Goal: Feedback & Contribution: Contribute content

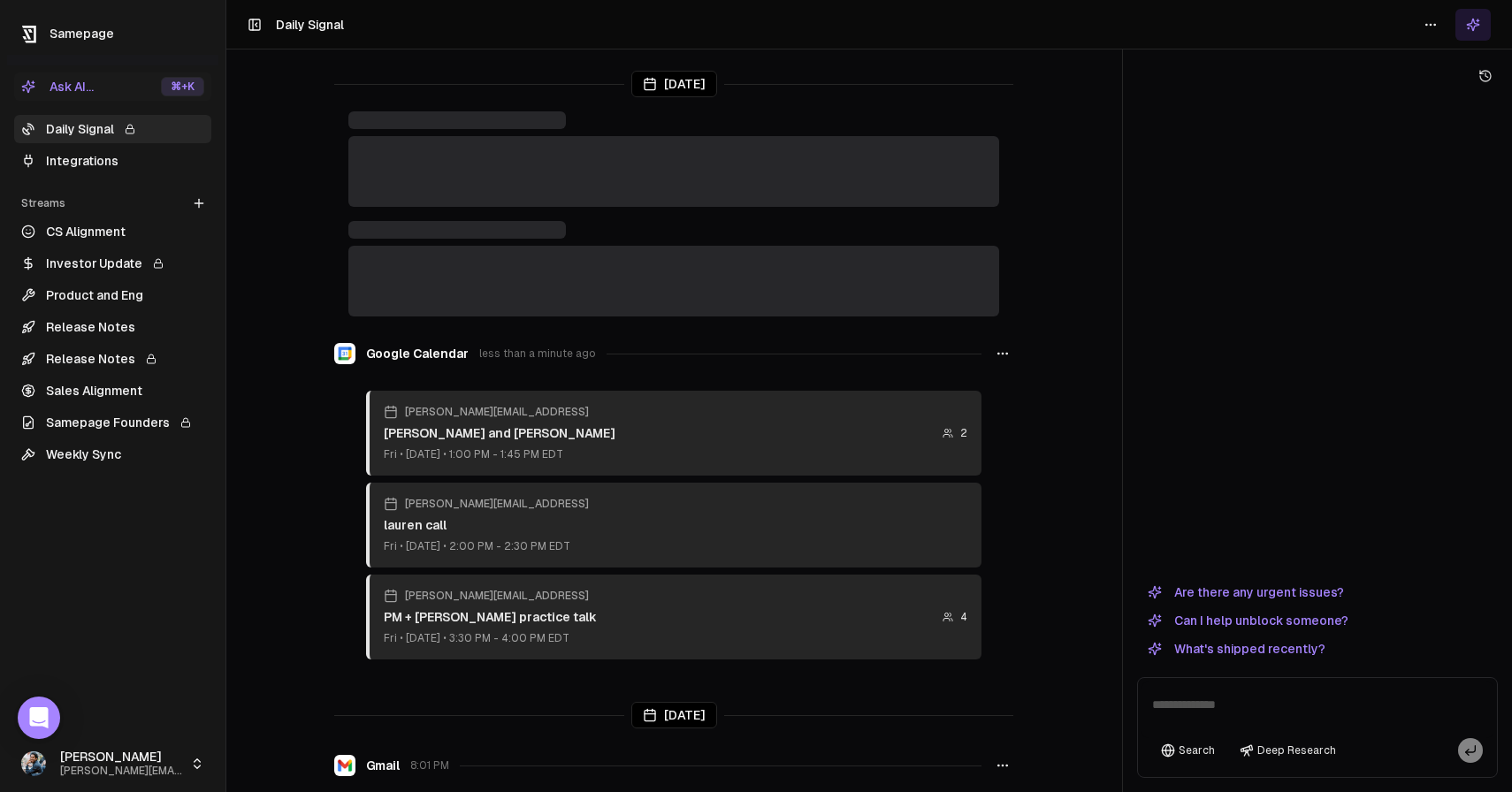
click at [136, 166] on link "Integrations" at bounding box center [113, 160] width 197 height 28
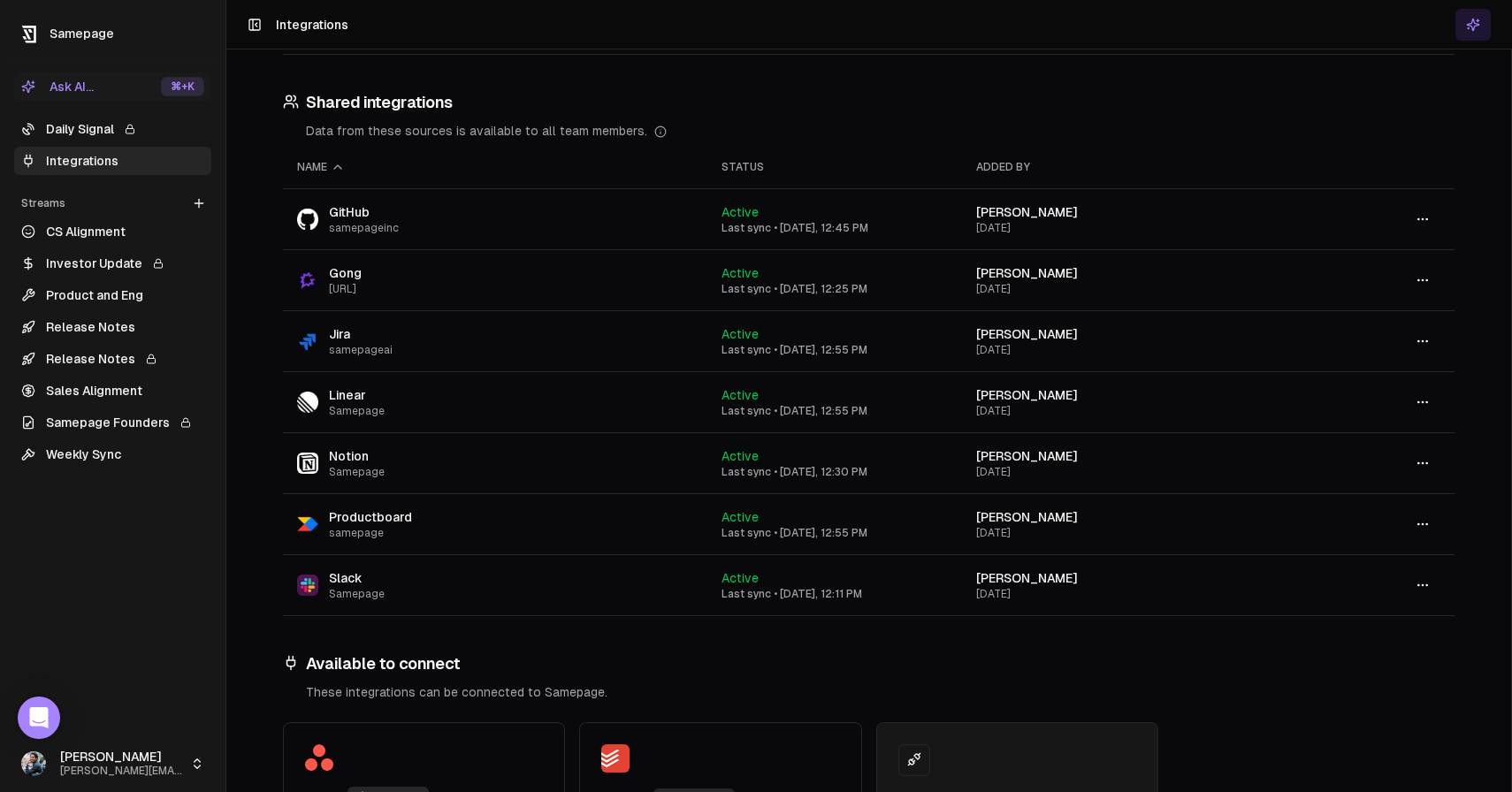
scroll to position [309, 0]
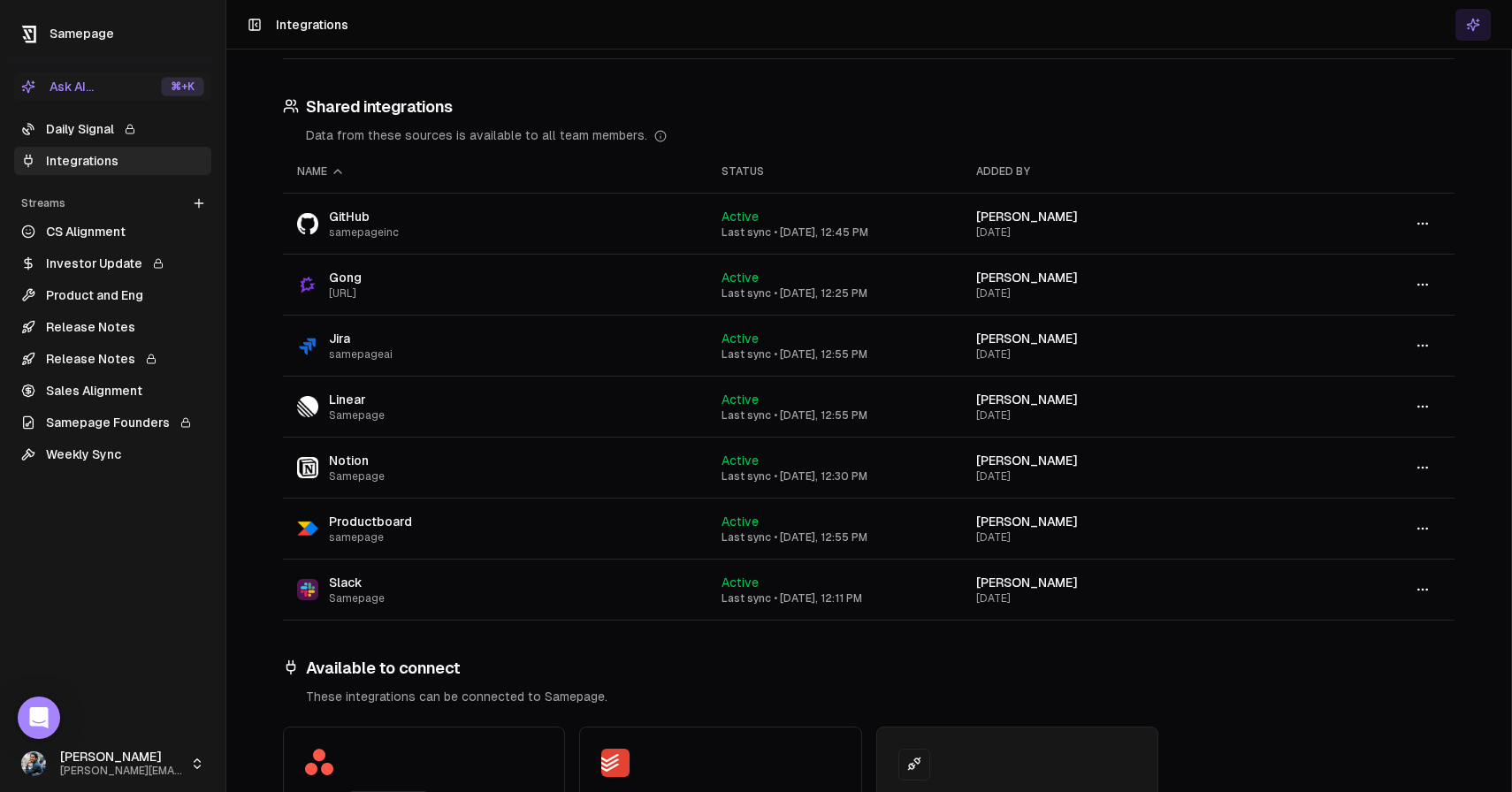
click at [94, 134] on link "Daily Signal" at bounding box center [113, 128] width 197 height 28
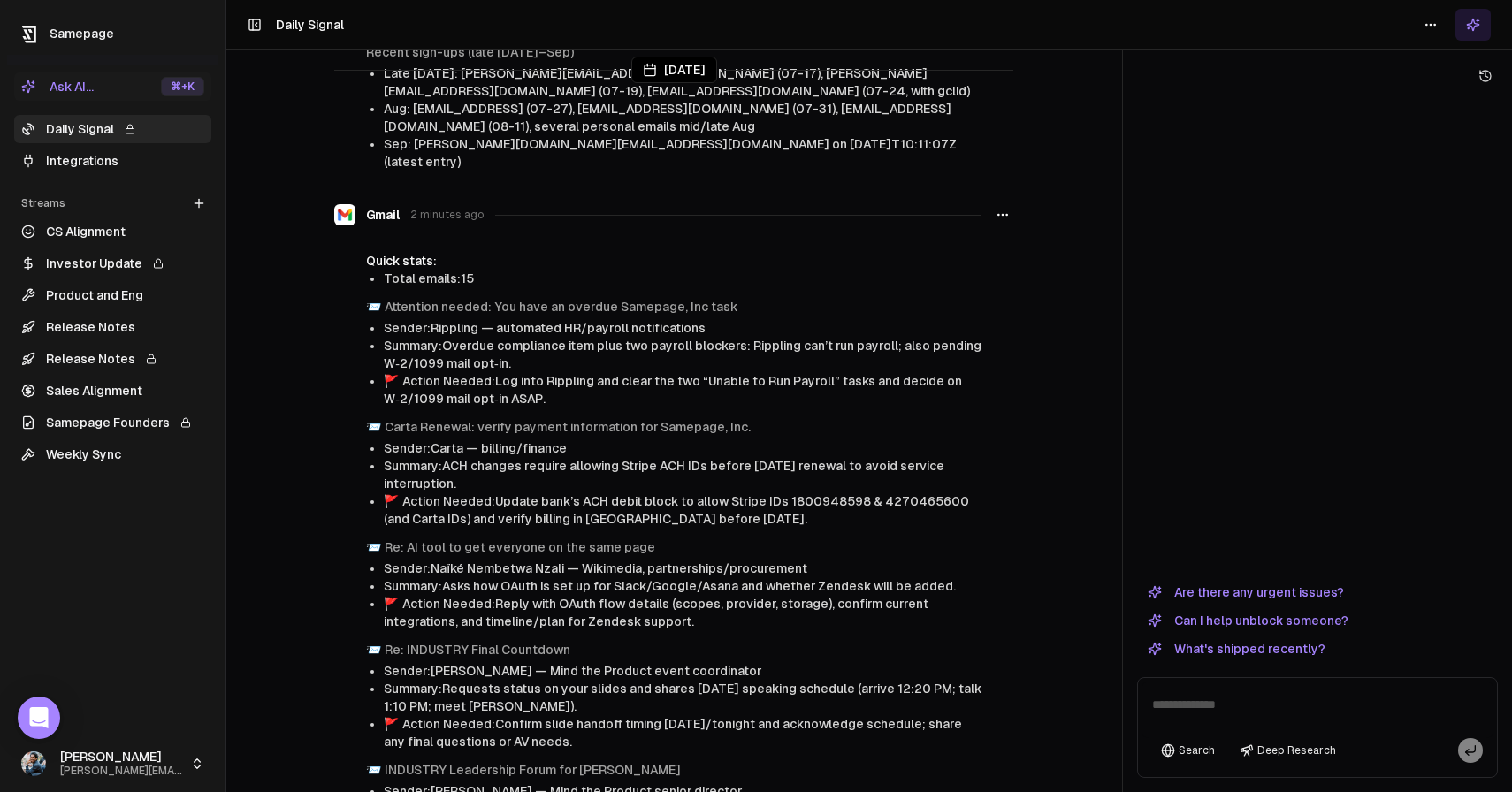
scroll to position [492, 0]
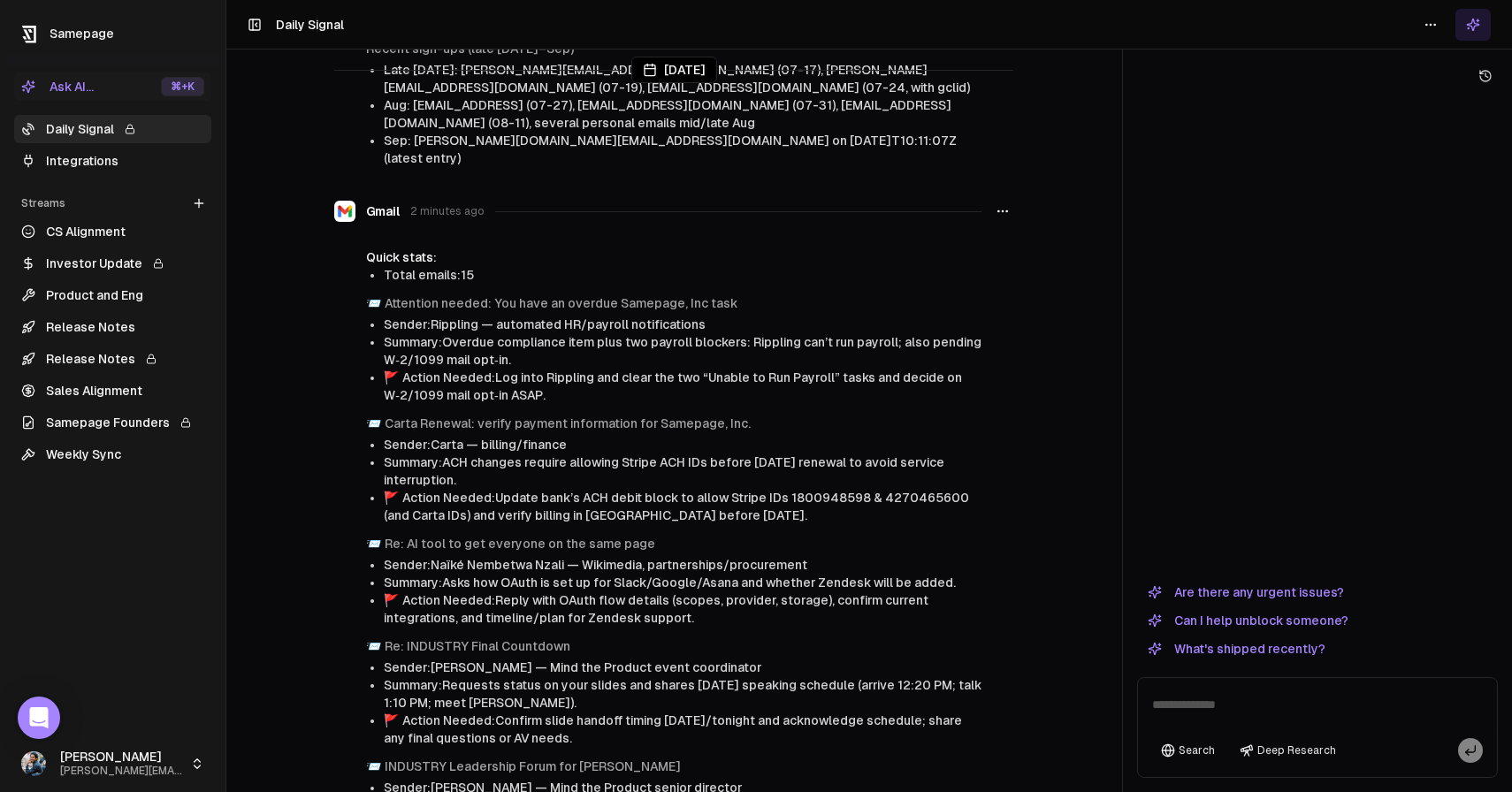
click at [632, 676] on li "Summary: Requests status on your slides and shares Sept 10 speaking schedule (a…" at bounding box center [682, 693] width 597 height 35
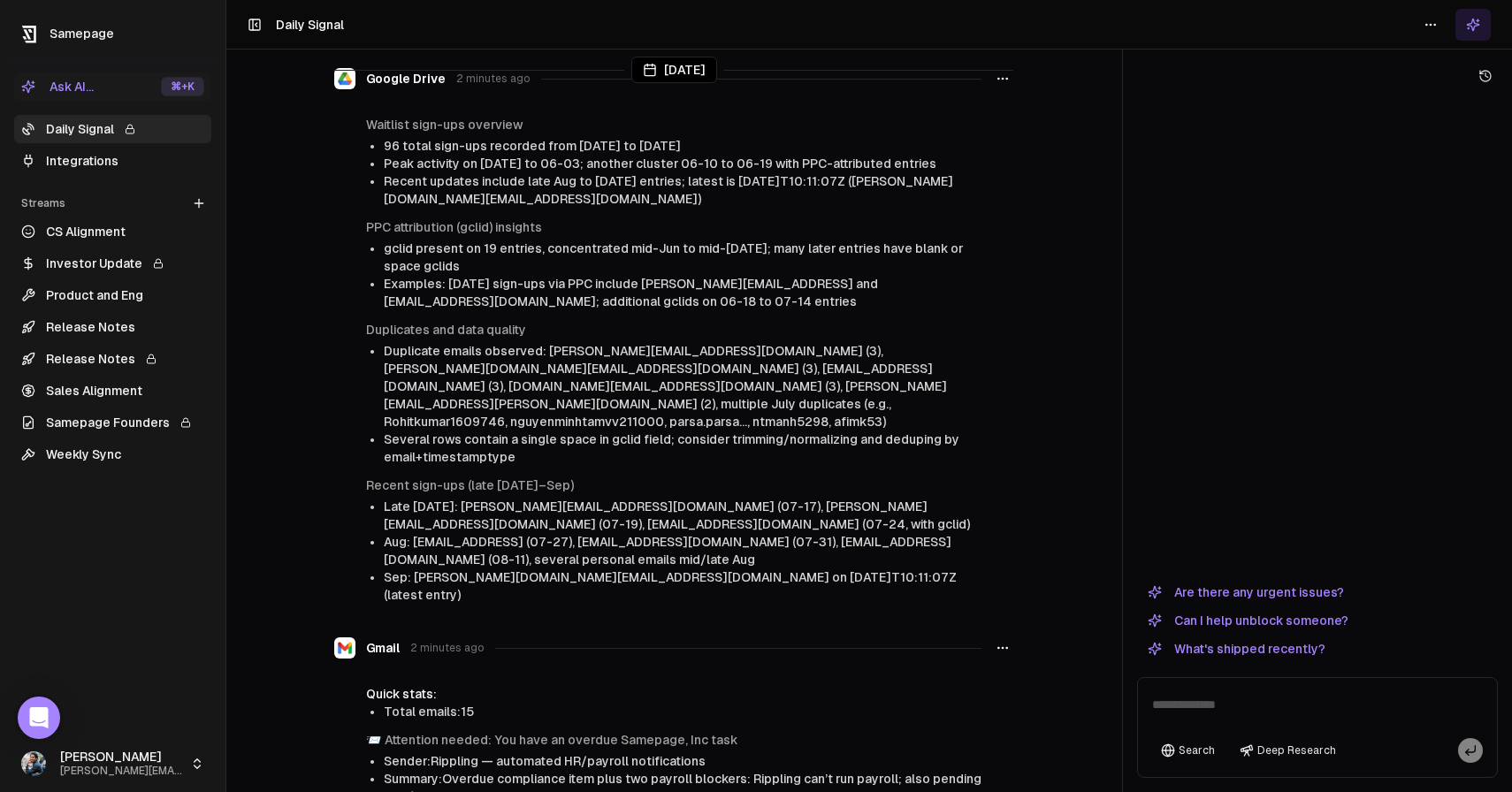
scroll to position [0, 0]
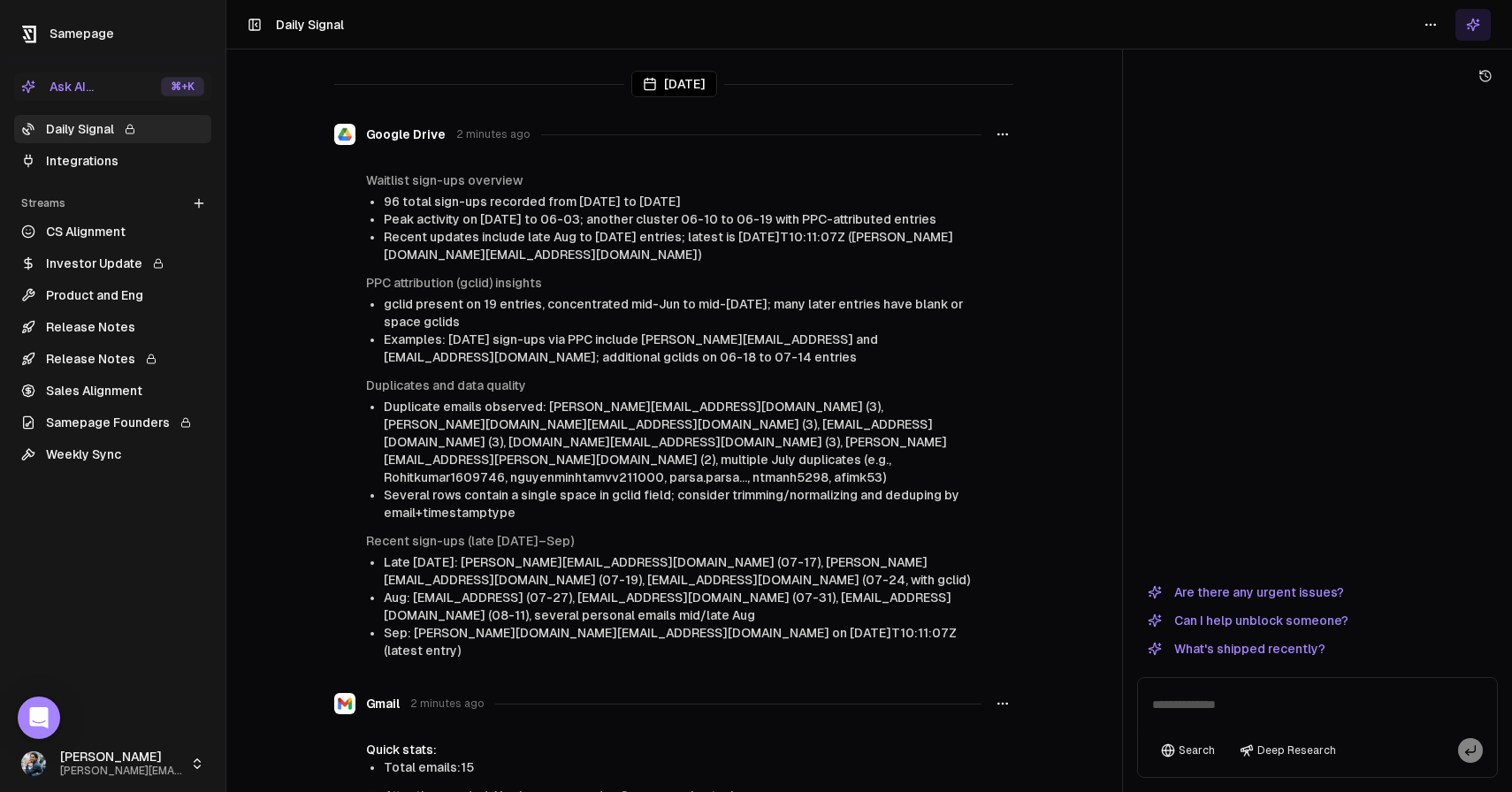
click at [1216, 702] on textarea at bounding box center [1317, 710] width 352 height 56
click at [1232, 648] on button "What's shipped recently?" at bounding box center [1236, 648] width 199 height 21
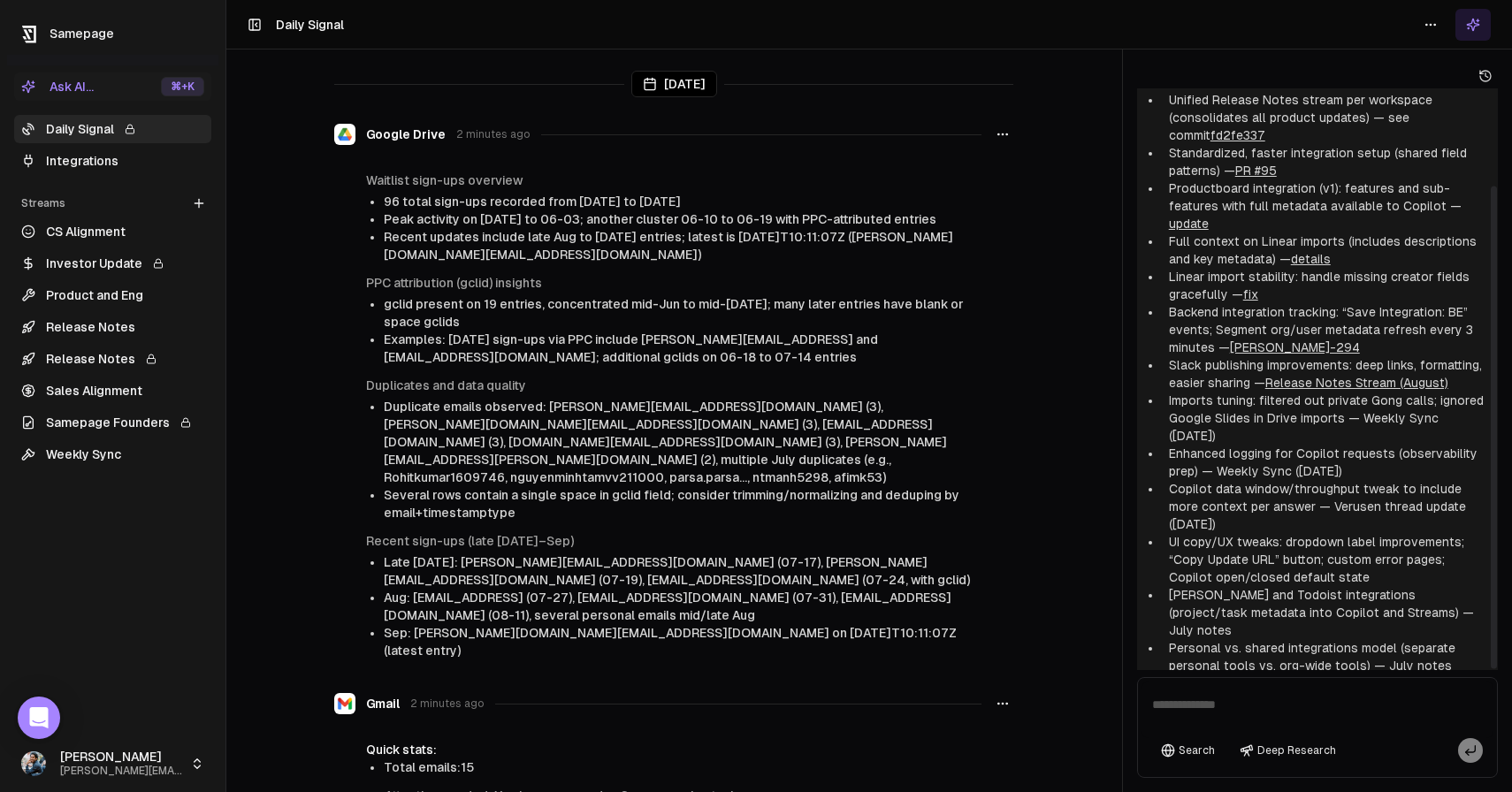
scroll to position [116, 0]
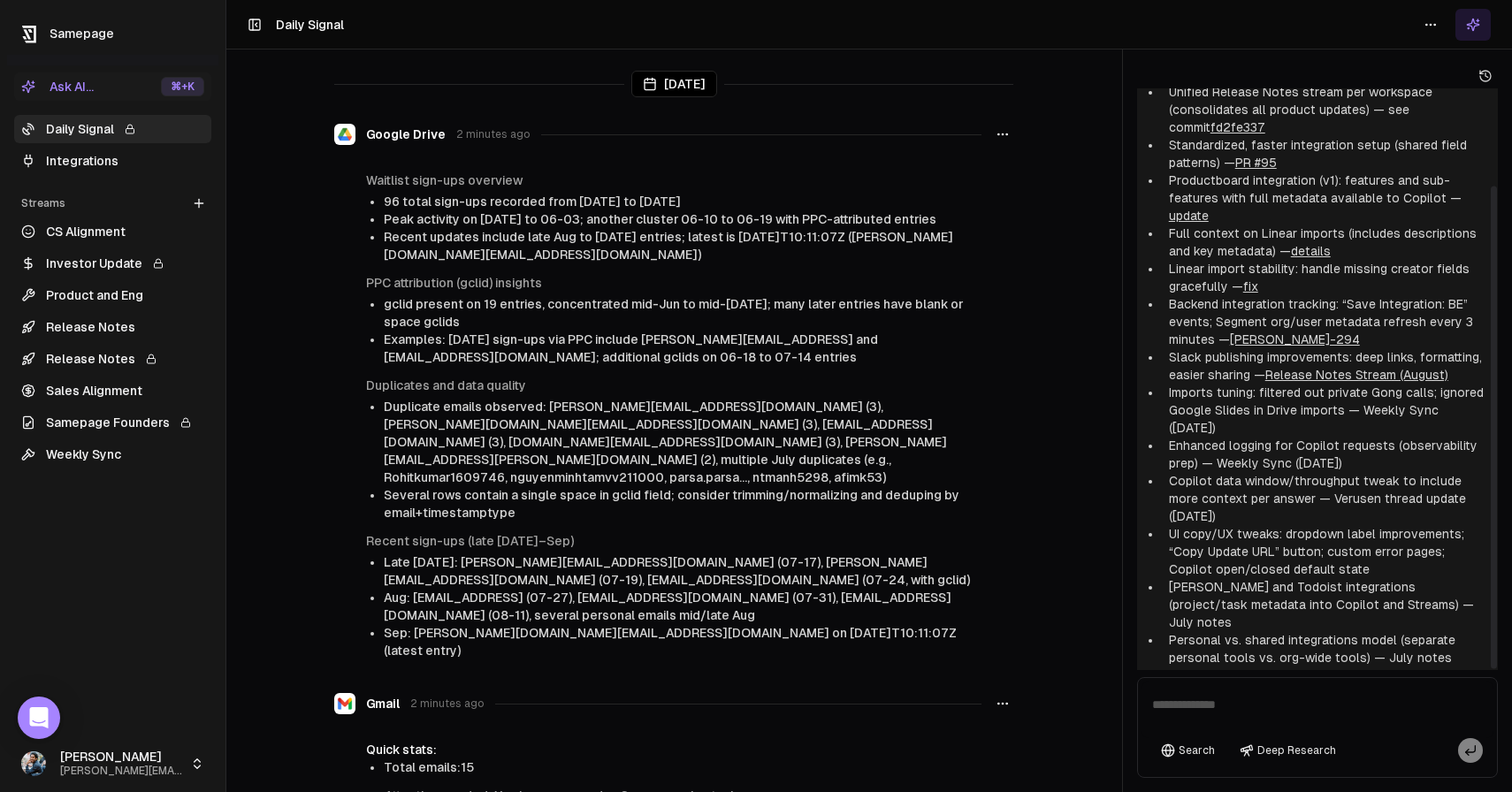
click at [1246, 697] on textarea at bounding box center [1317, 710] width 352 height 56
type textarea "**********"
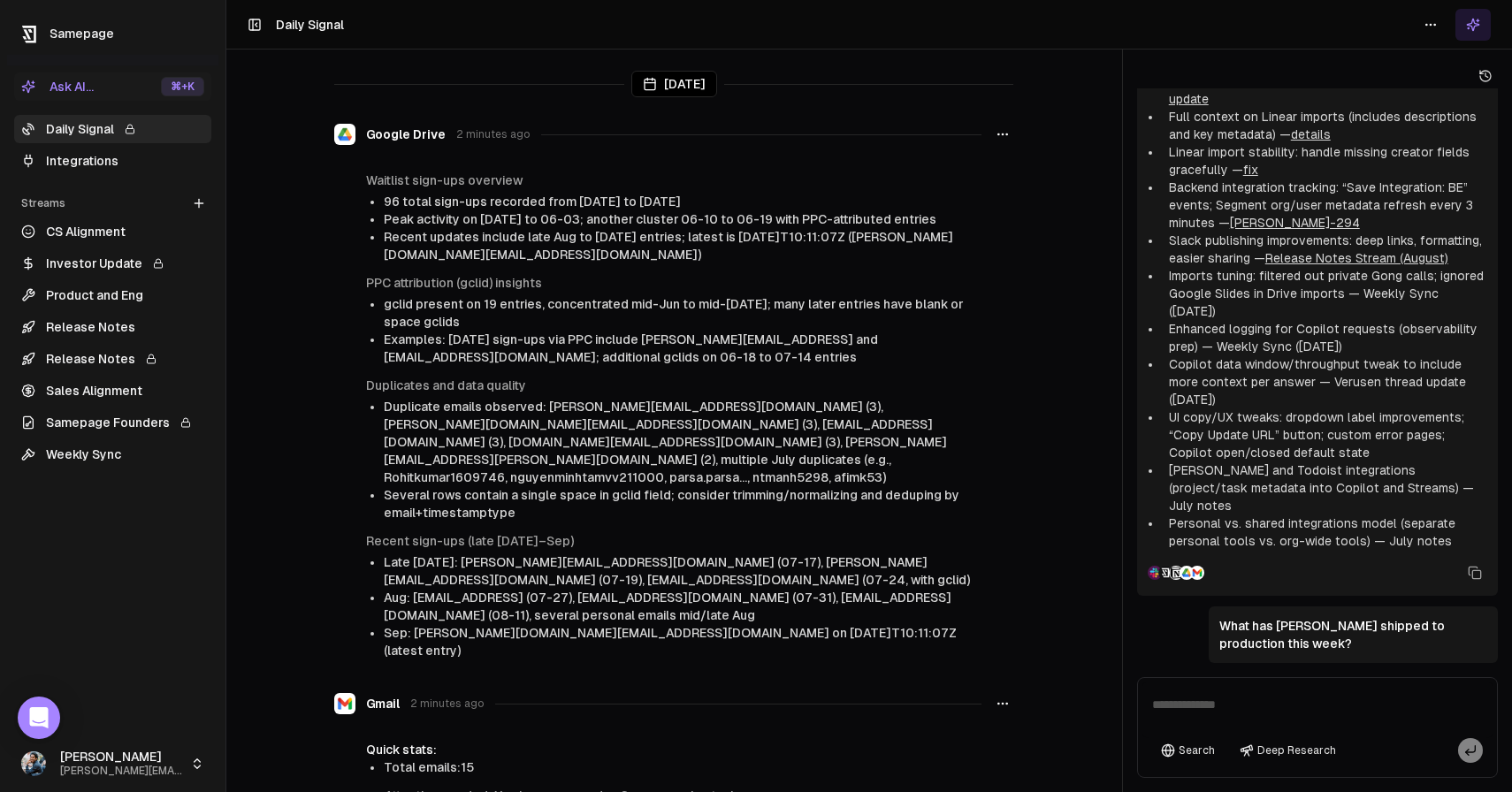
scroll to position [567, 0]
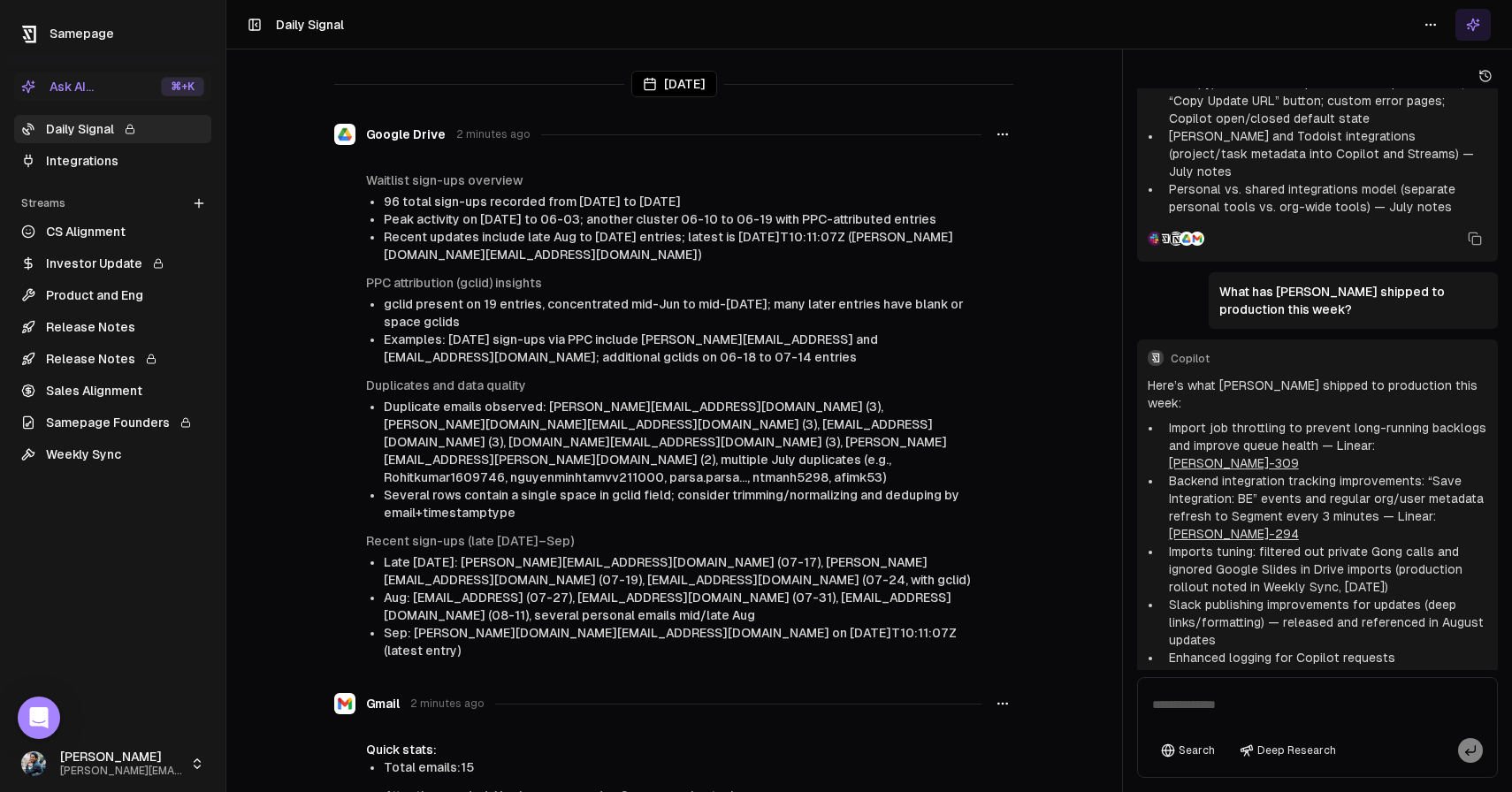
click at [200, 200] on icon at bounding box center [199, 203] width 15 height 15
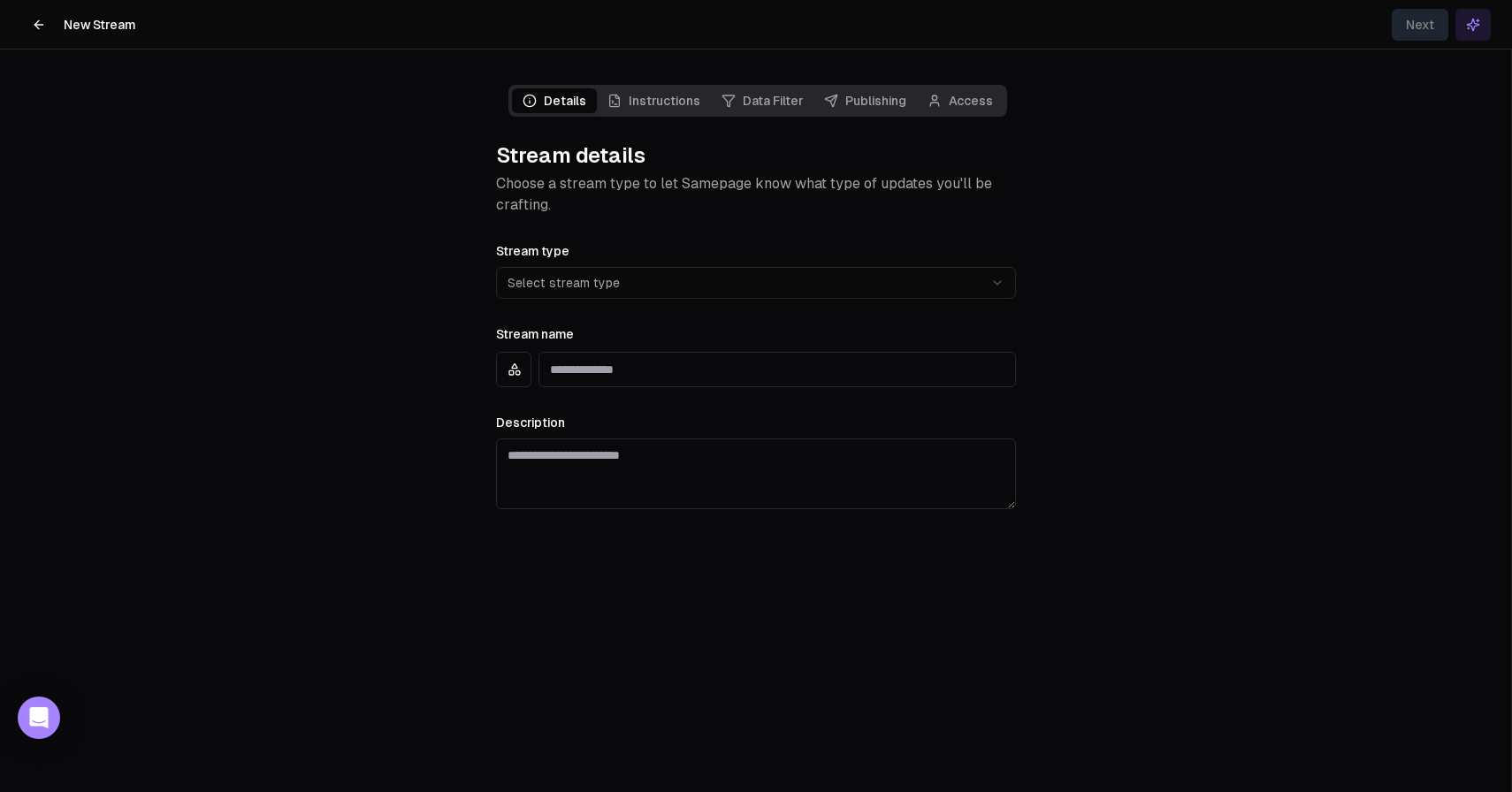
scroll to position [991, 0]
click at [916, 280] on html "**********" at bounding box center [756, 396] width 1512 height 792
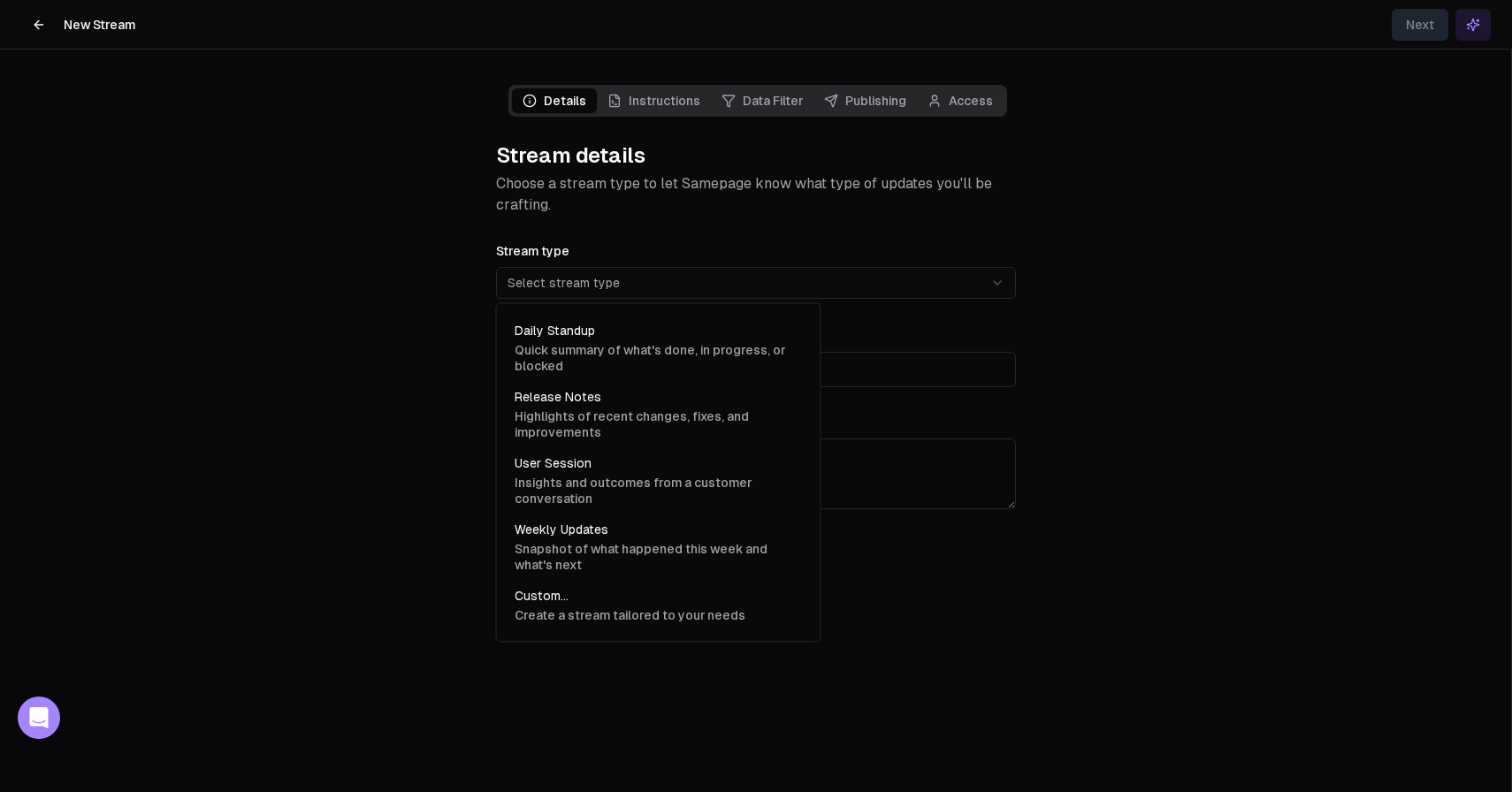
select select "**********"
type input "**********"
type textarea "**********"
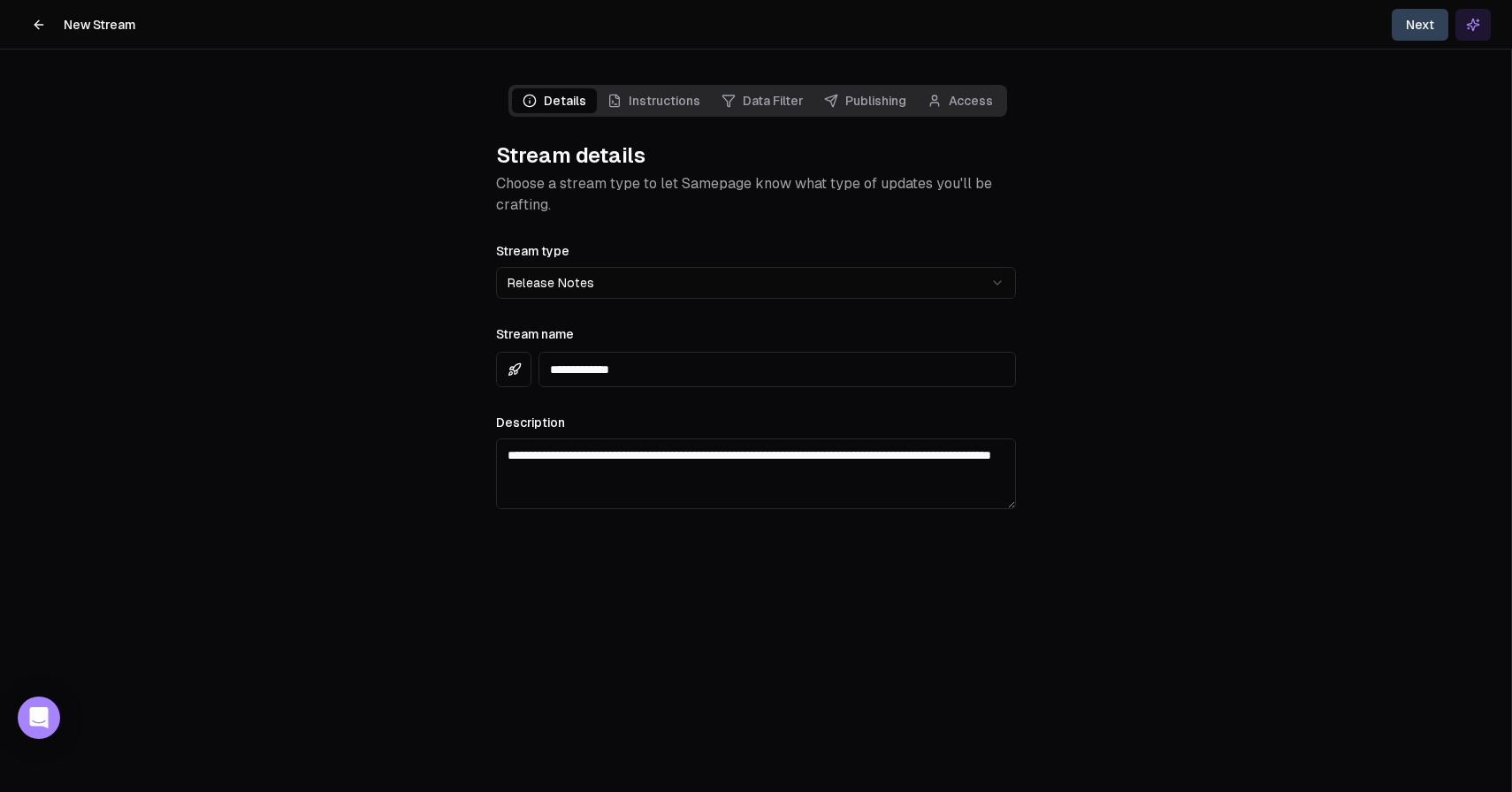
click at [1440, 25] on button "Next" at bounding box center [1420, 24] width 56 height 32
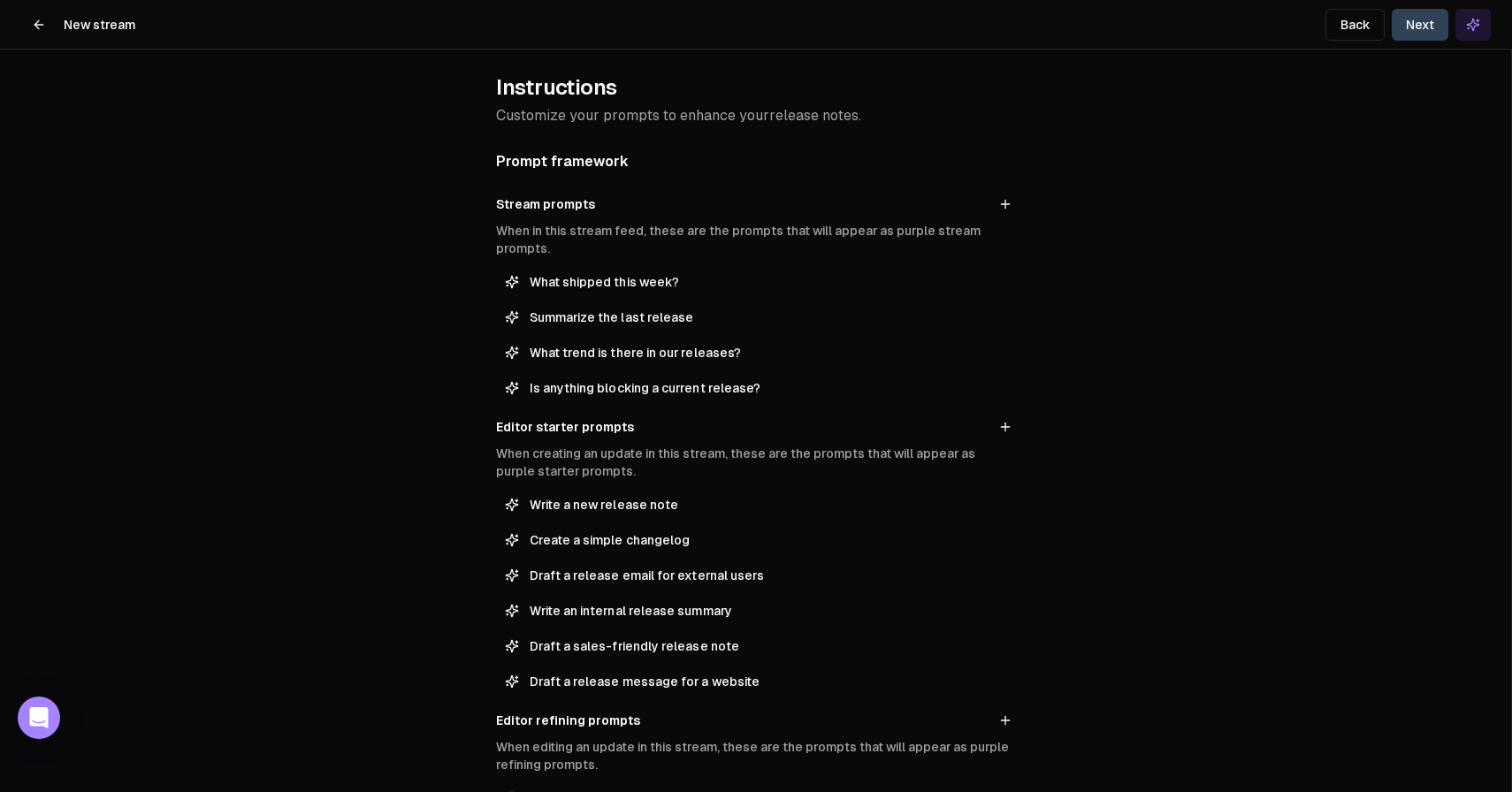
scroll to position [69, 0]
click at [623, 286] on span "What shipped this week?" at bounding box center [768, 280] width 478 height 17
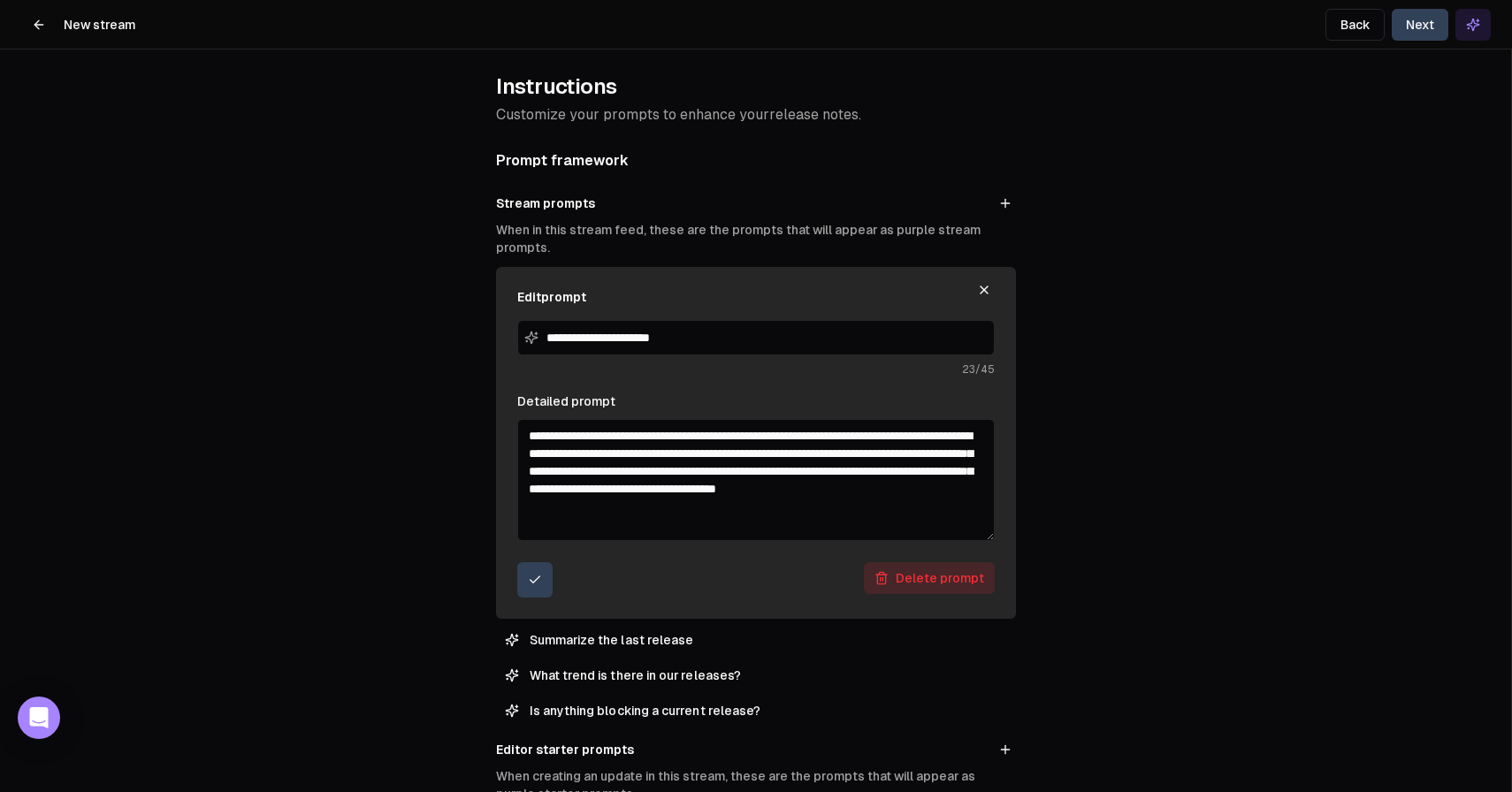
click at [980, 290] on icon "button" at bounding box center [984, 289] width 15 height 15
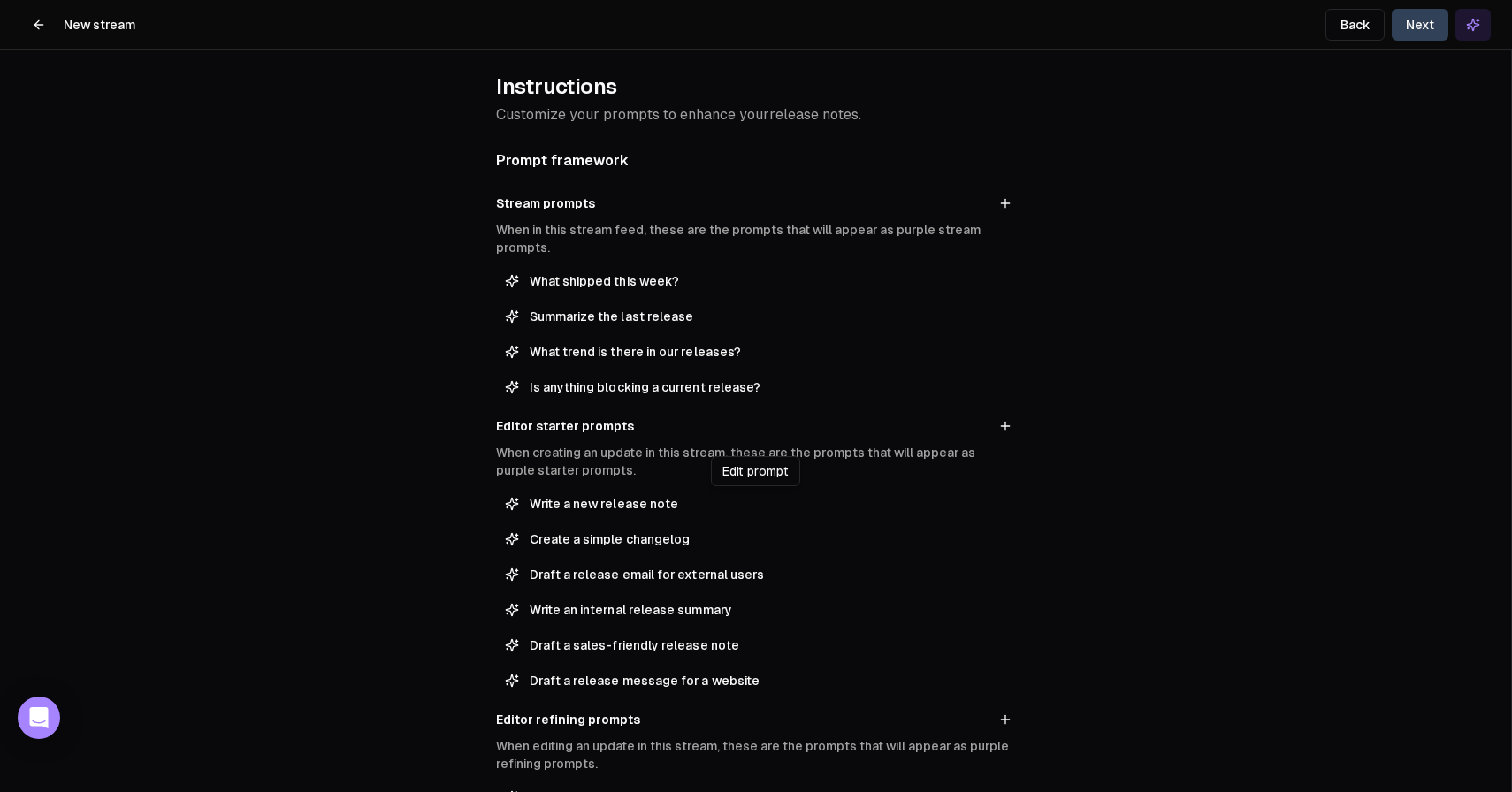
click at [588, 511] on span "Write a new release note" at bounding box center [768, 504] width 478 height 17
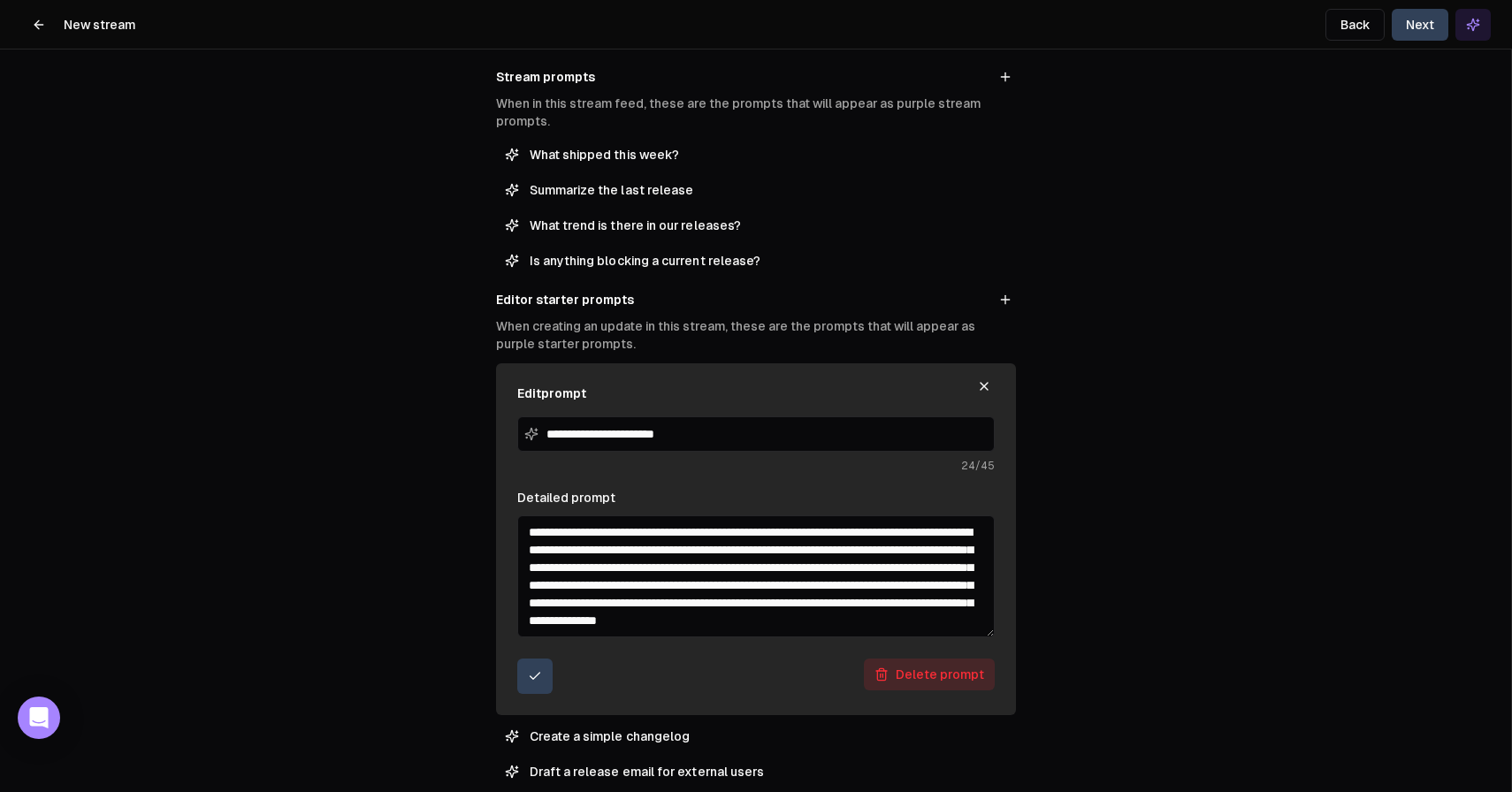
scroll to position [200, 0]
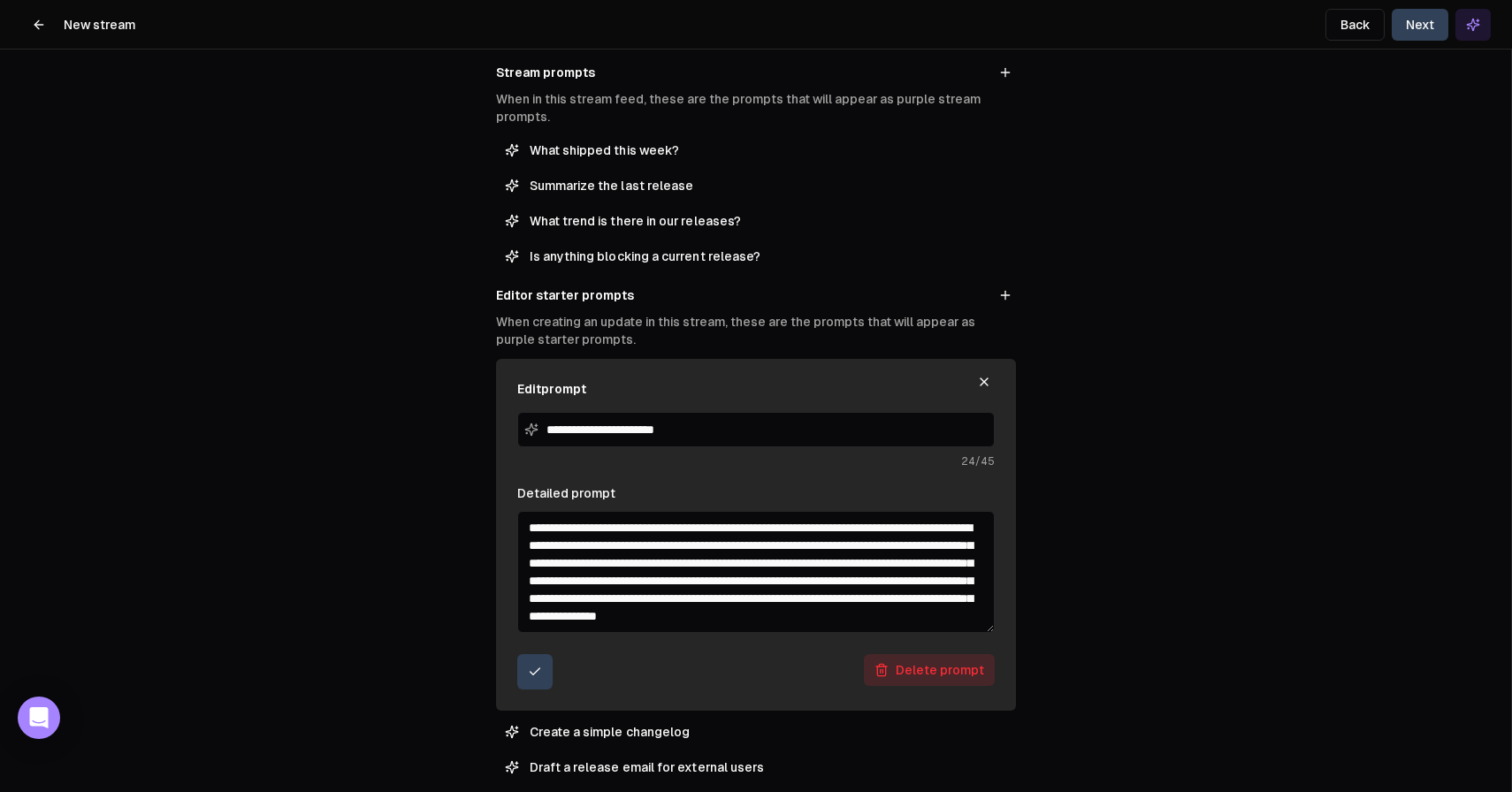
drag, startPoint x: 521, startPoint y: 527, endPoint x: 796, endPoint y: 614, distance: 288.4
click at [796, 614] on textarea "**********" at bounding box center [756, 572] width 478 height 122
click at [745, 572] on textarea "**********" at bounding box center [756, 572] width 478 height 122
click at [982, 384] on icon "button" at bounding box center [984, 381] width 15 height 15
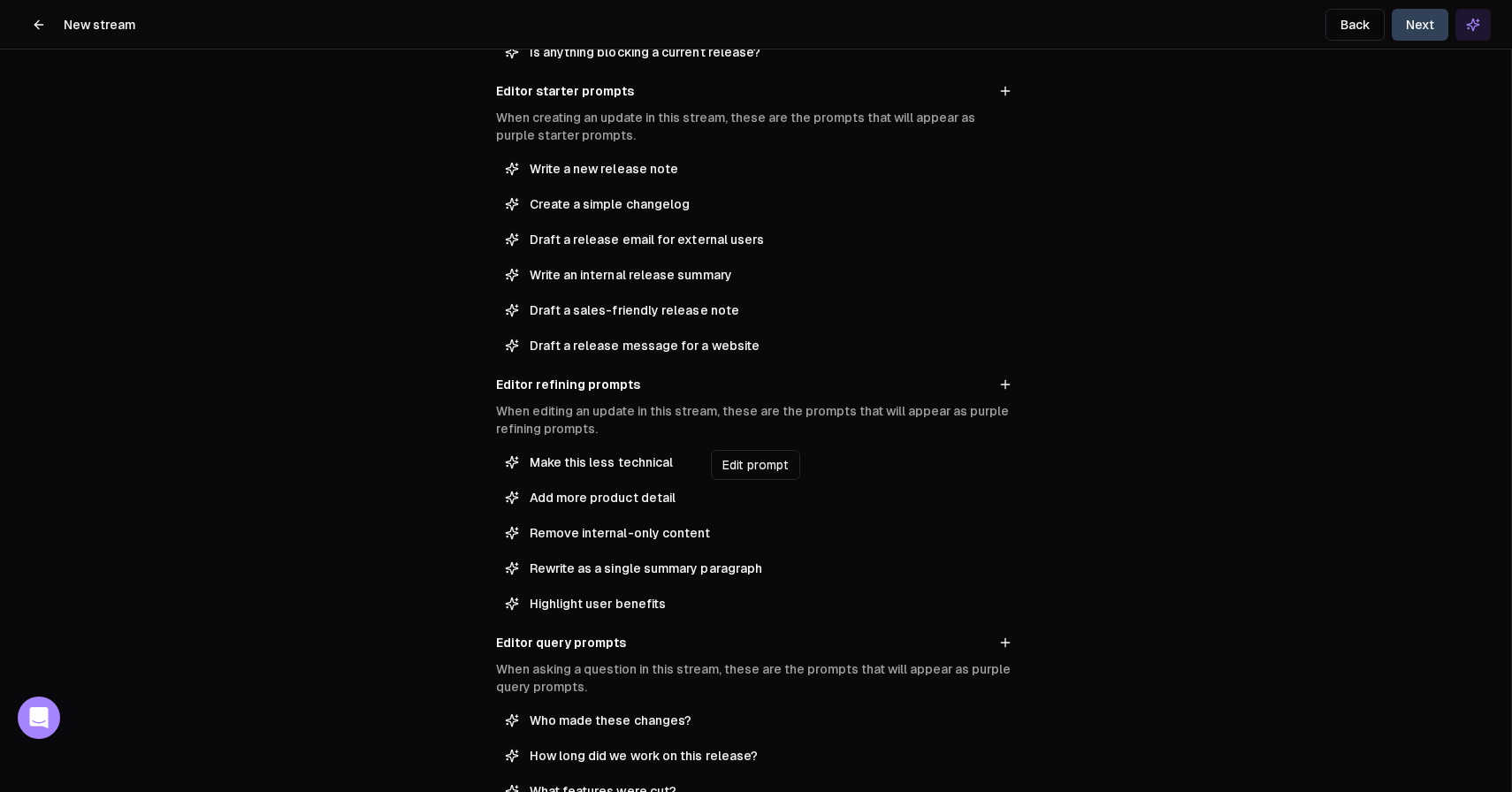
scroll to position [0, 0]
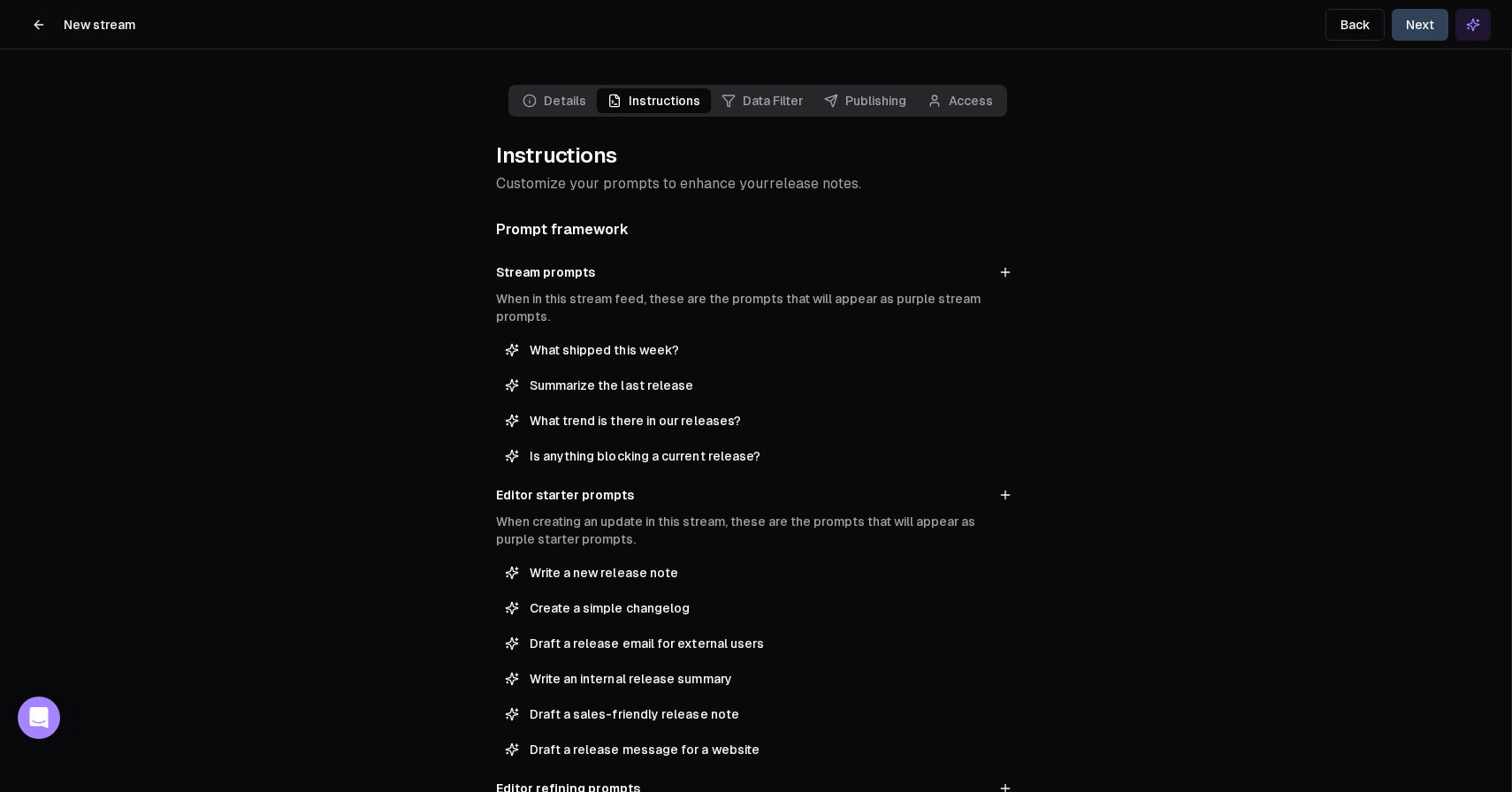
click at [1415, 32] on button "Next" at bounding box center [1420, 24] width 56 height 32
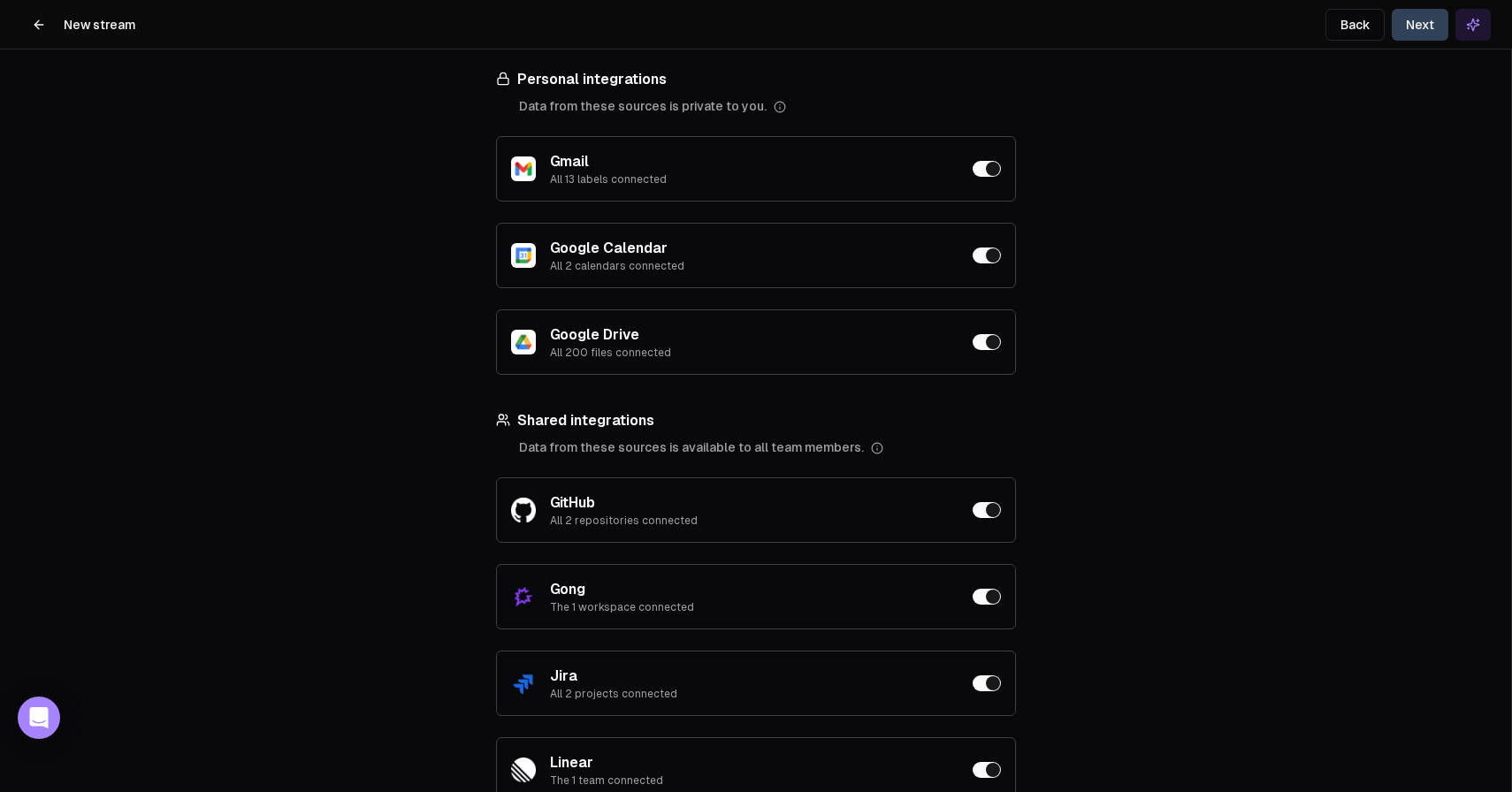
scroll to position [161, 0]
click at [991, 172] on button "button" at bounding box center [986, 169] width 28 height 16
click at [984, 257] on button "button" at bounding box center [986, 255] width 28 height 16
click at [985, 348] on button "button" at bounding box center [986, 342] width 28 height 16
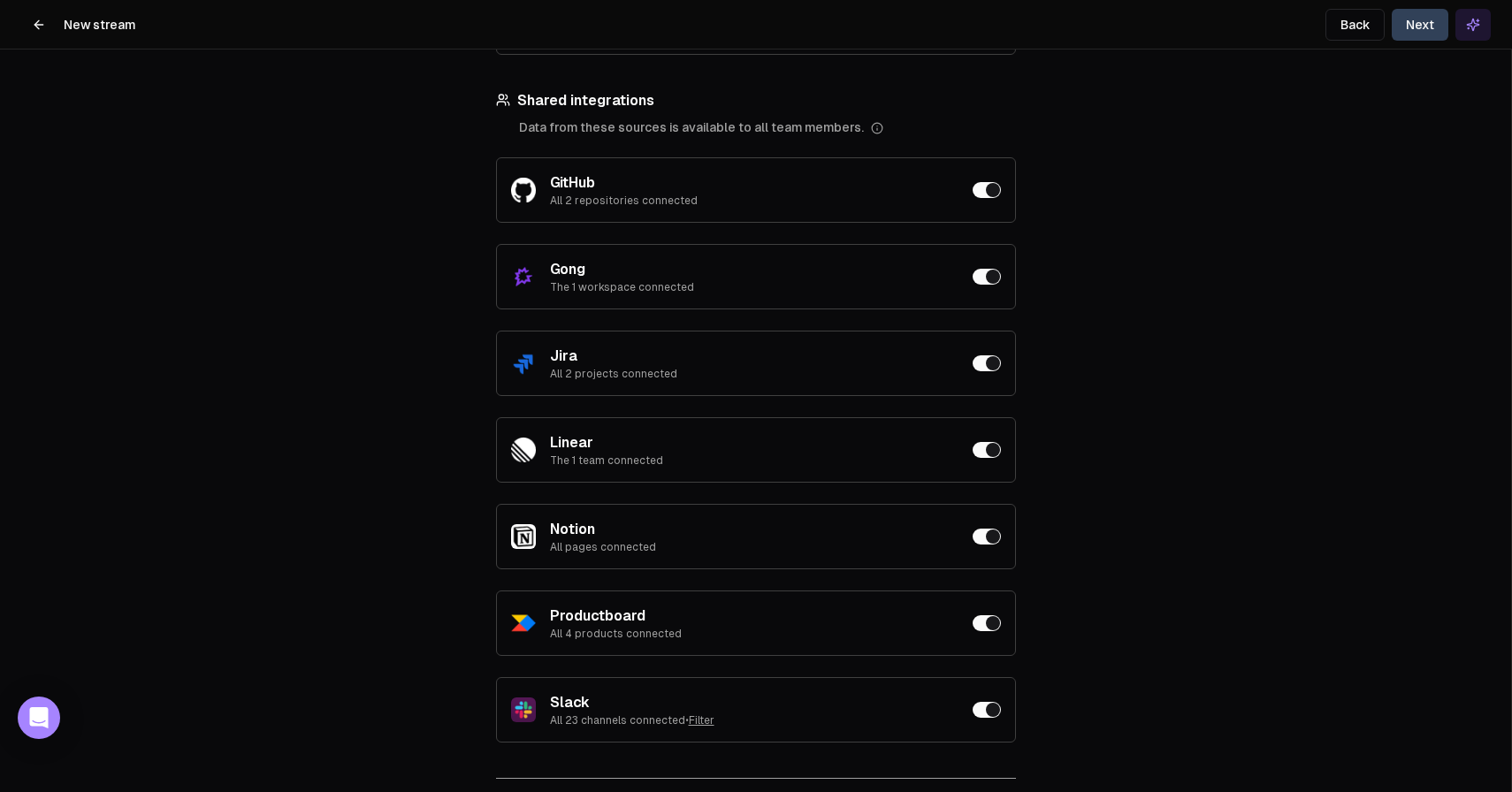
scroll to position [481, 0]
click at [987, 364] on button "button" at bounding box center [986, 362] width 28 height 16
click at [988, 274] on button "button" at bounding box center [986, 276] width 28 height 16
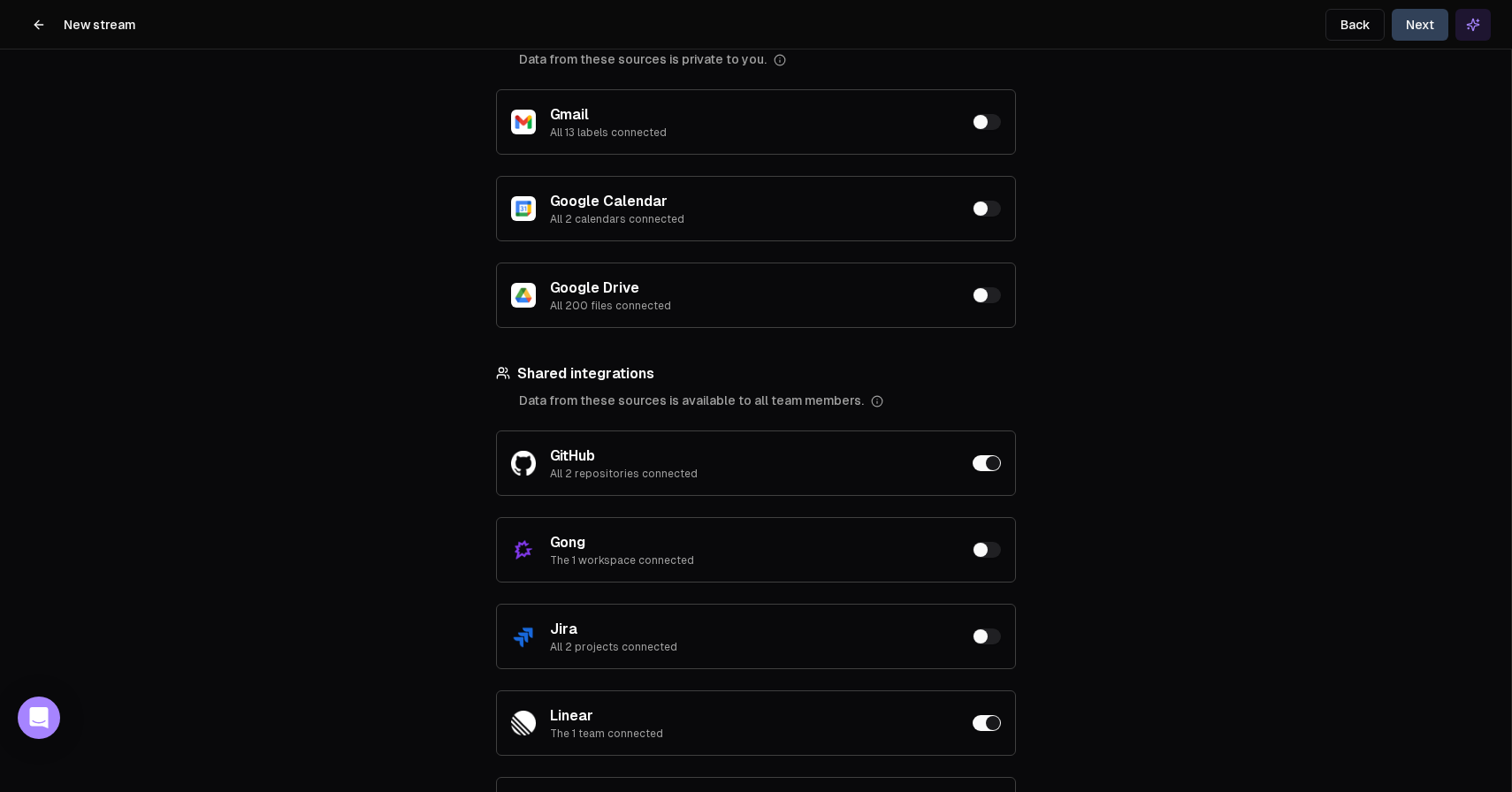
scroll to position [0, 0]
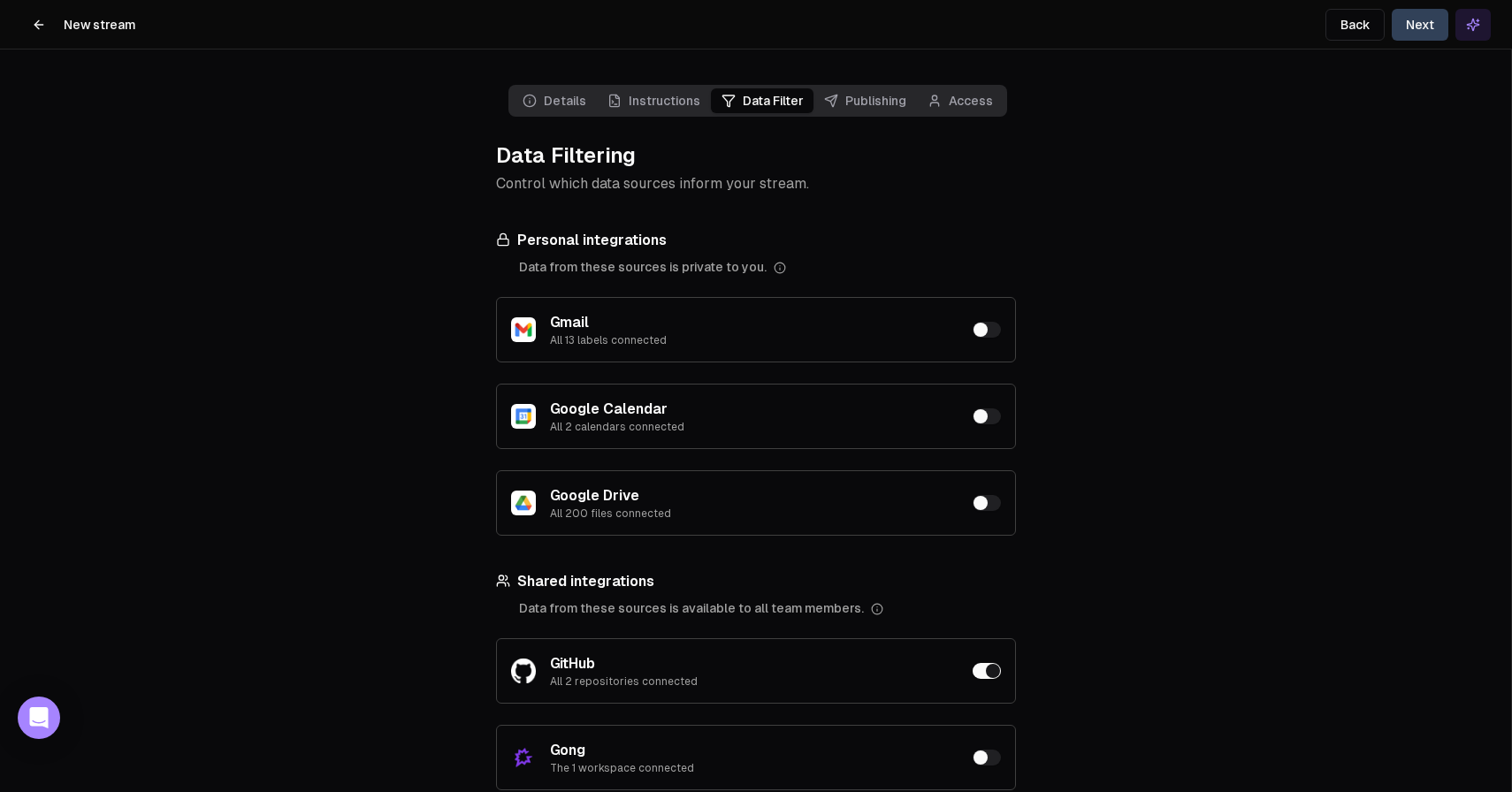
click at [1416, 26] on button "Next" at bounding box center [1420, 24] width 56 height 32
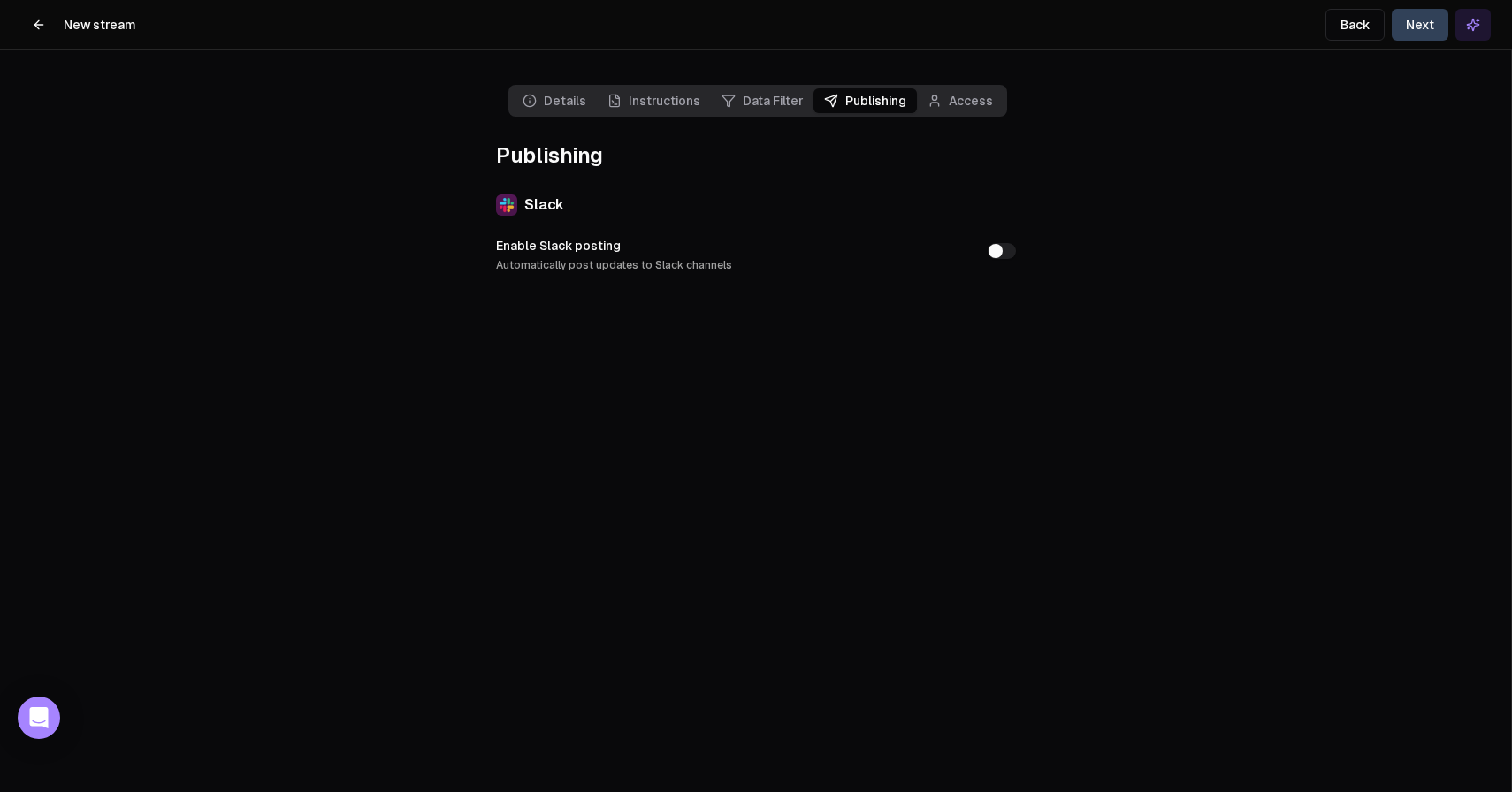
click at [995, 251] on button "Enable Slack posting Automatically post updates to Slack channels" at bounding box center [1001, 250] width 28 height 16
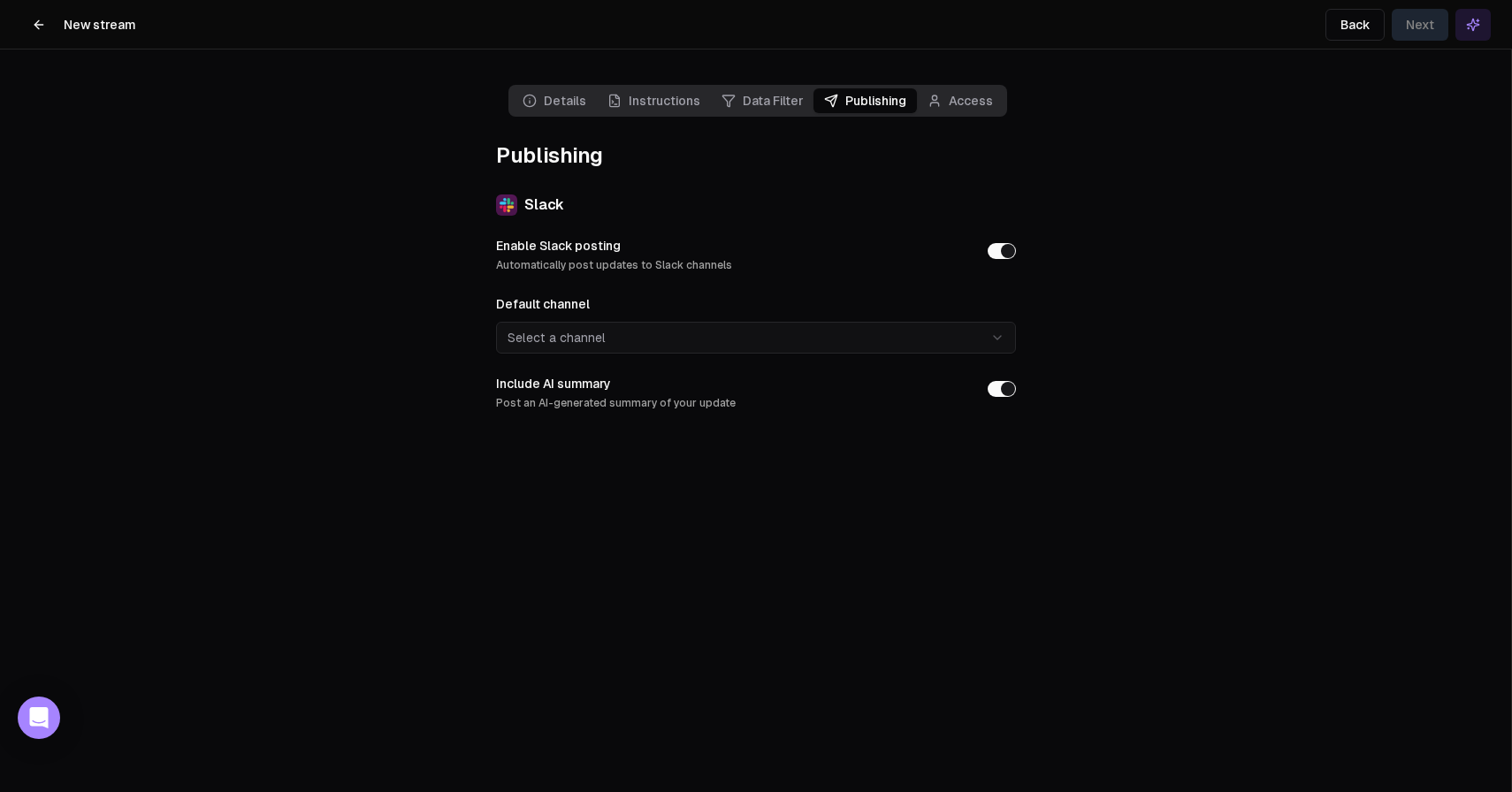
click at [570, 336] on html "**********" at bounding box center [756, 396] width 1512 height 792
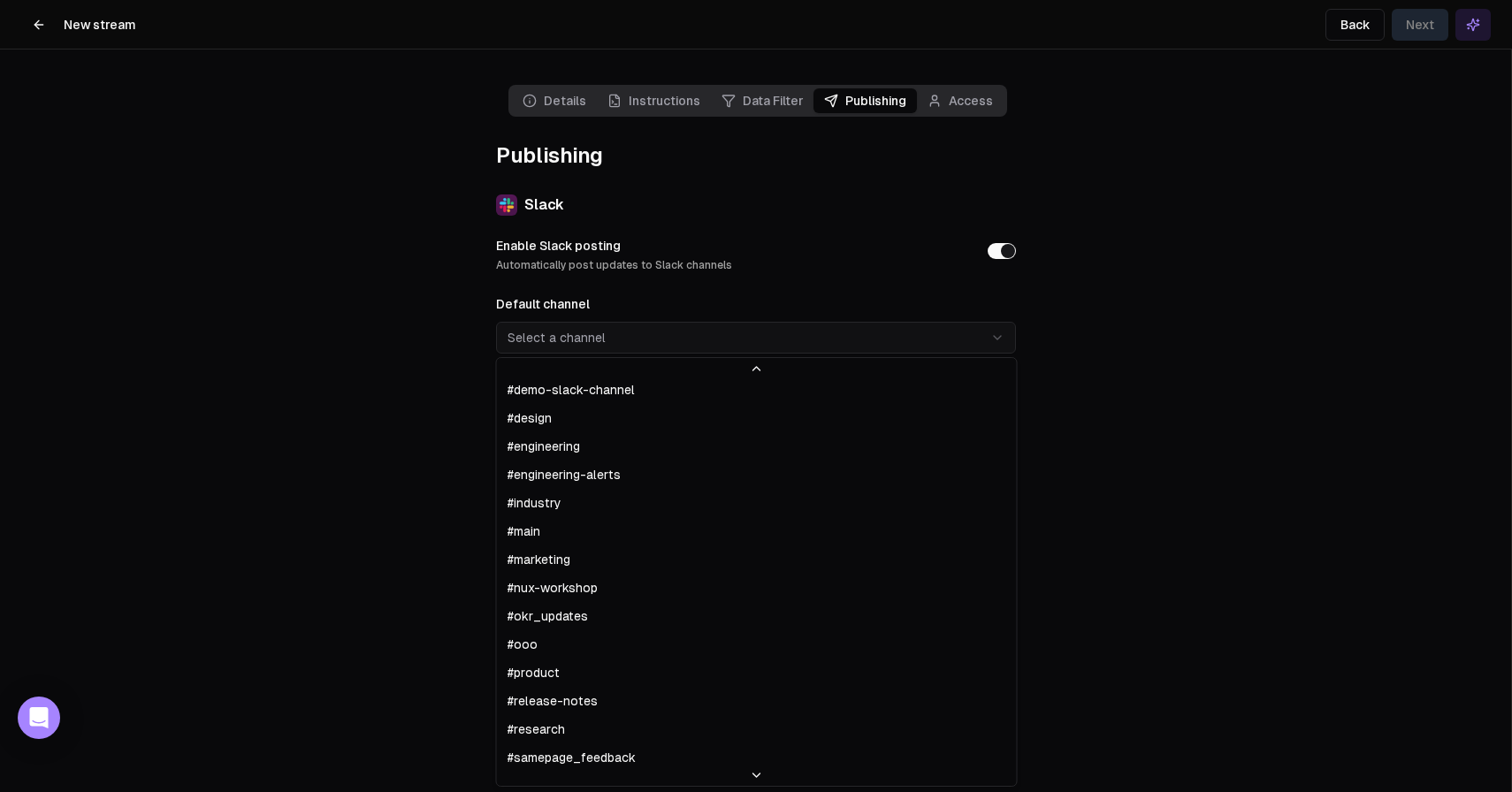
scroll to position [106, 0]
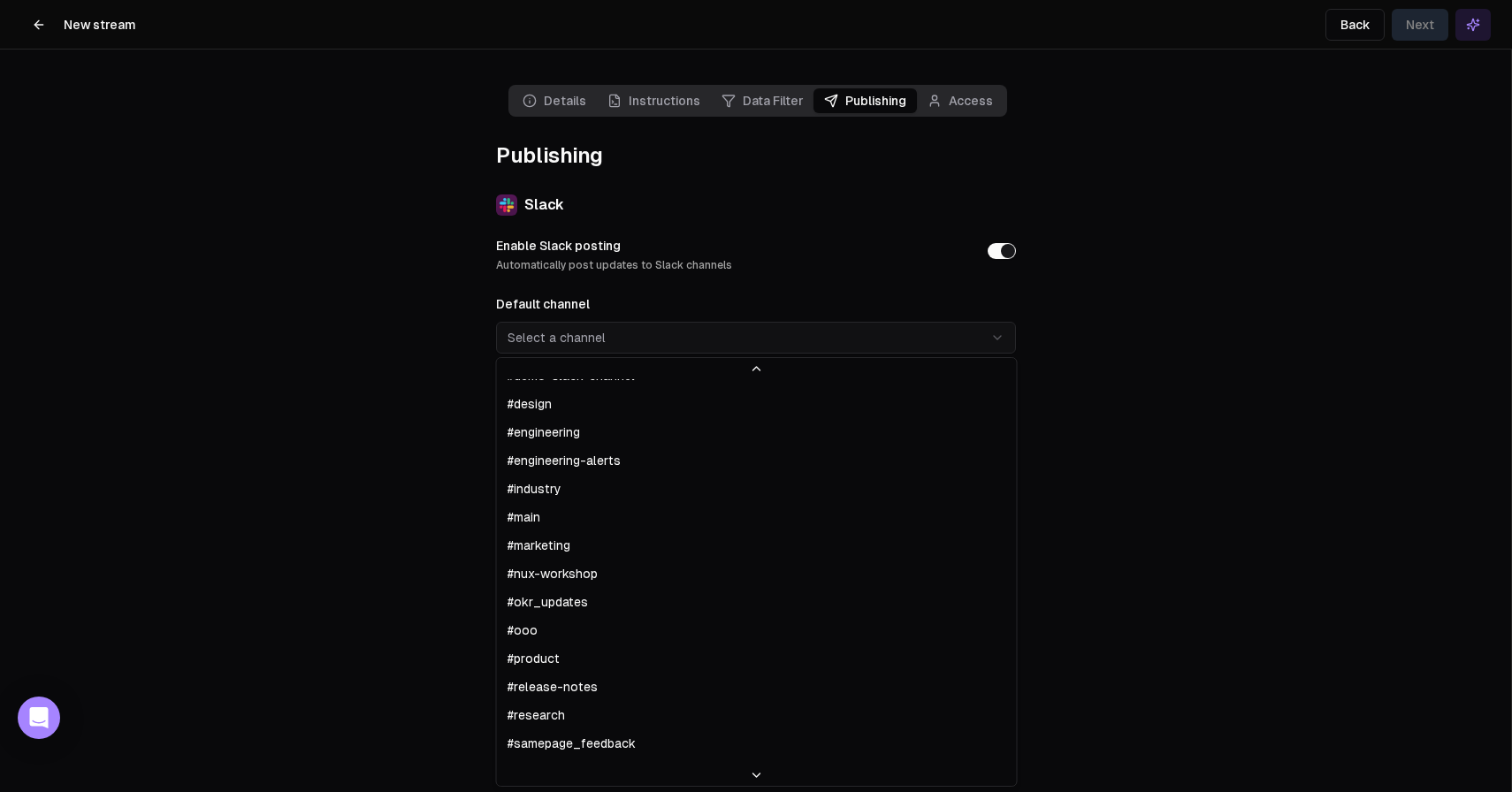
select select "**********"
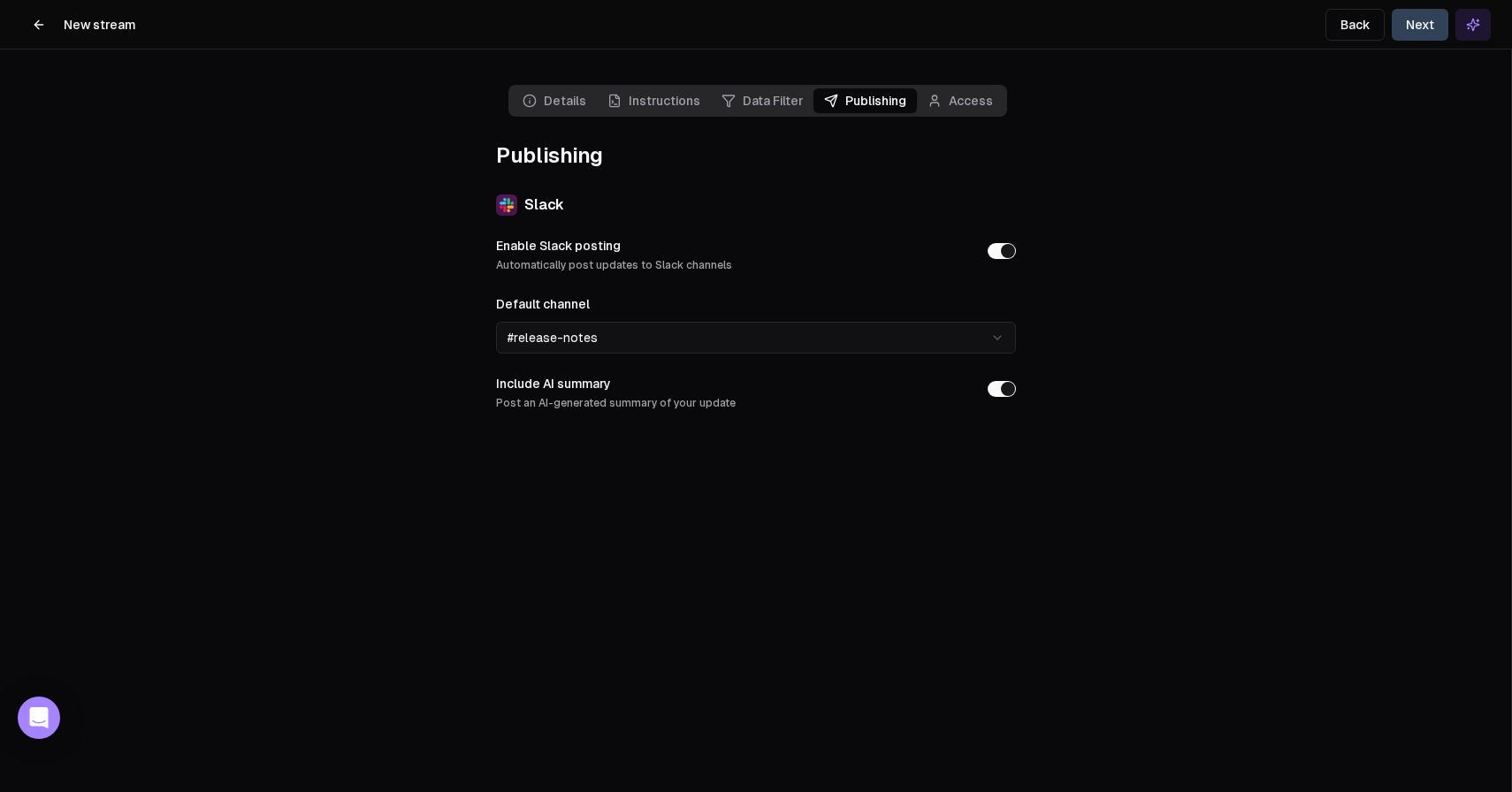
click at [876, 534] on main "**********" at bounding box center [756, 396] width 1511 height 792
click at [1408, 30] on button "Next" at bounding box center [1420, 24] width 56 height 32
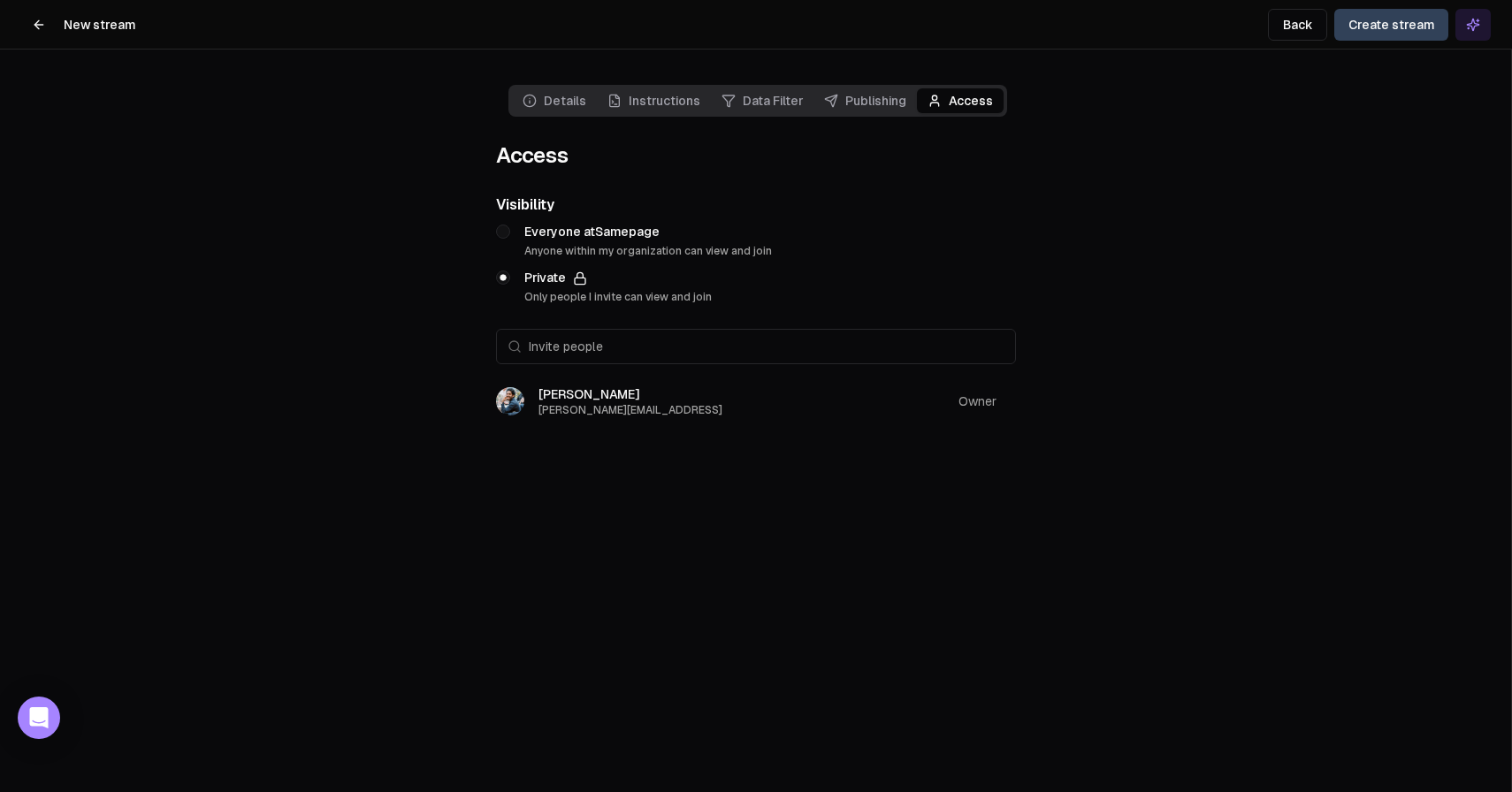
click at [1383, 31] on button "Create stream" at bounding box center [1391, 24] width 114 height 32
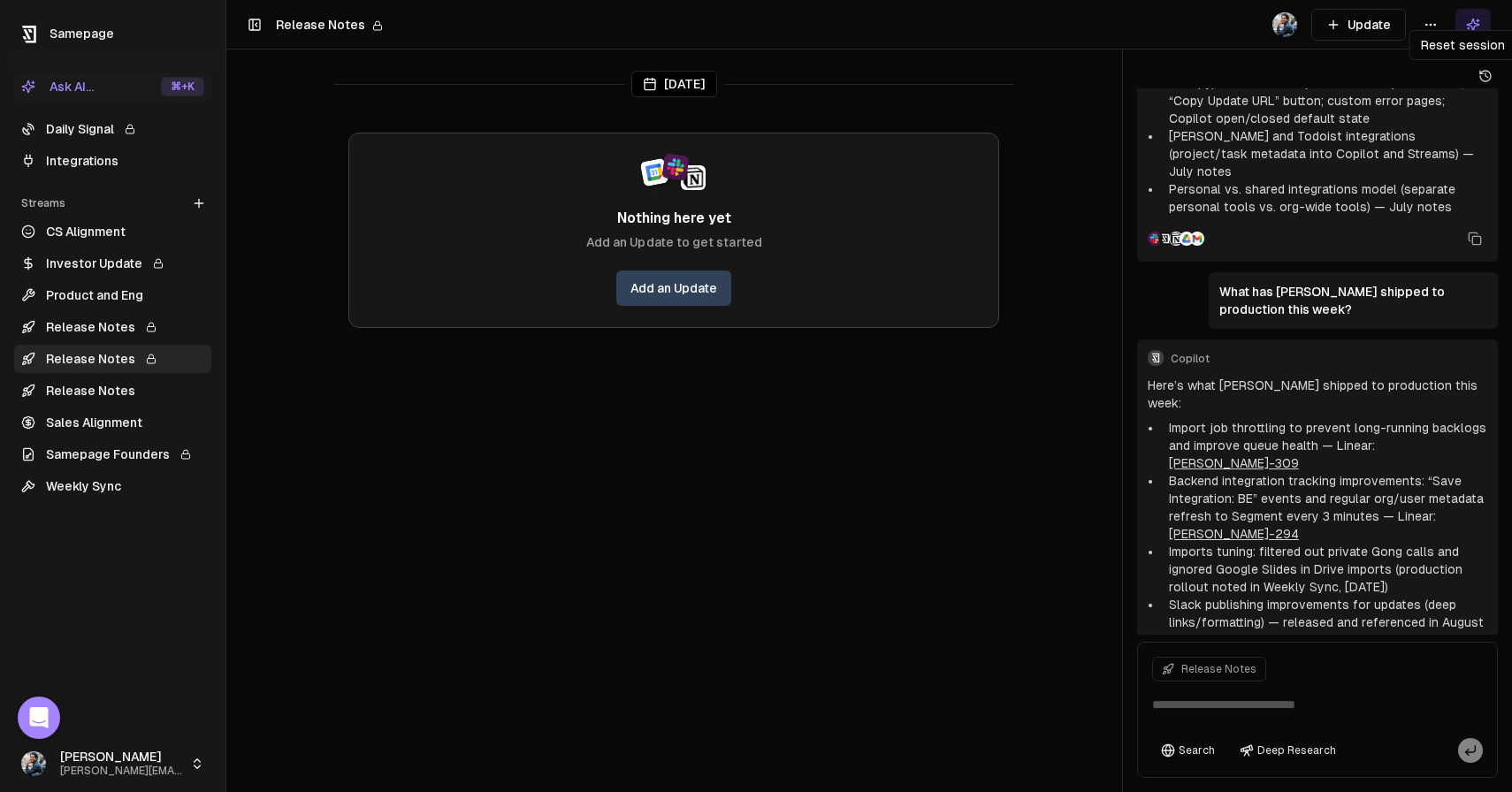
click at [1489, 77] on icon at bounding box center [1485, 76] width 15 height 15
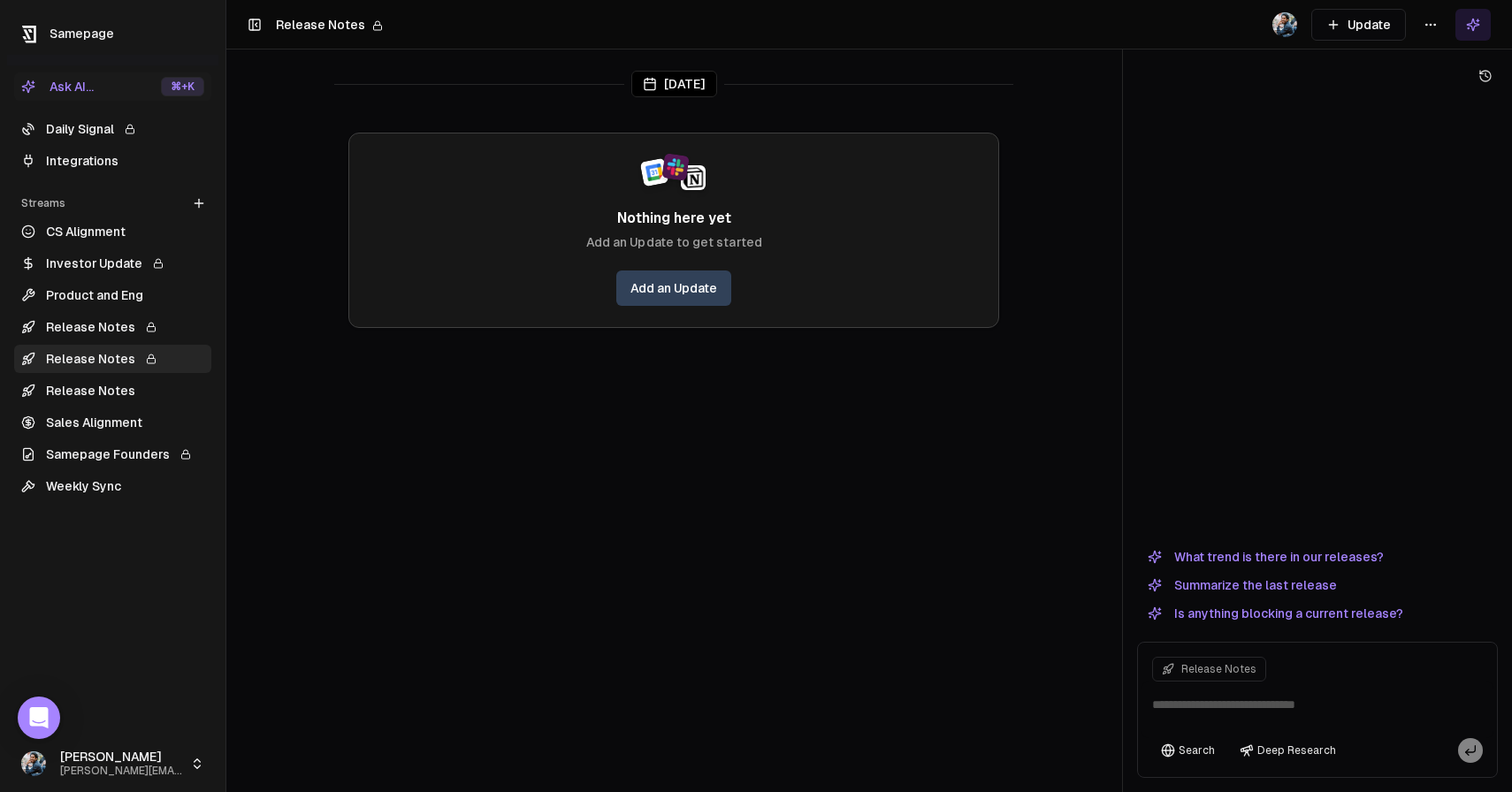
click at [698, 295] on link "Add an Update" at bounding box center [674, 288] width 115 height 35
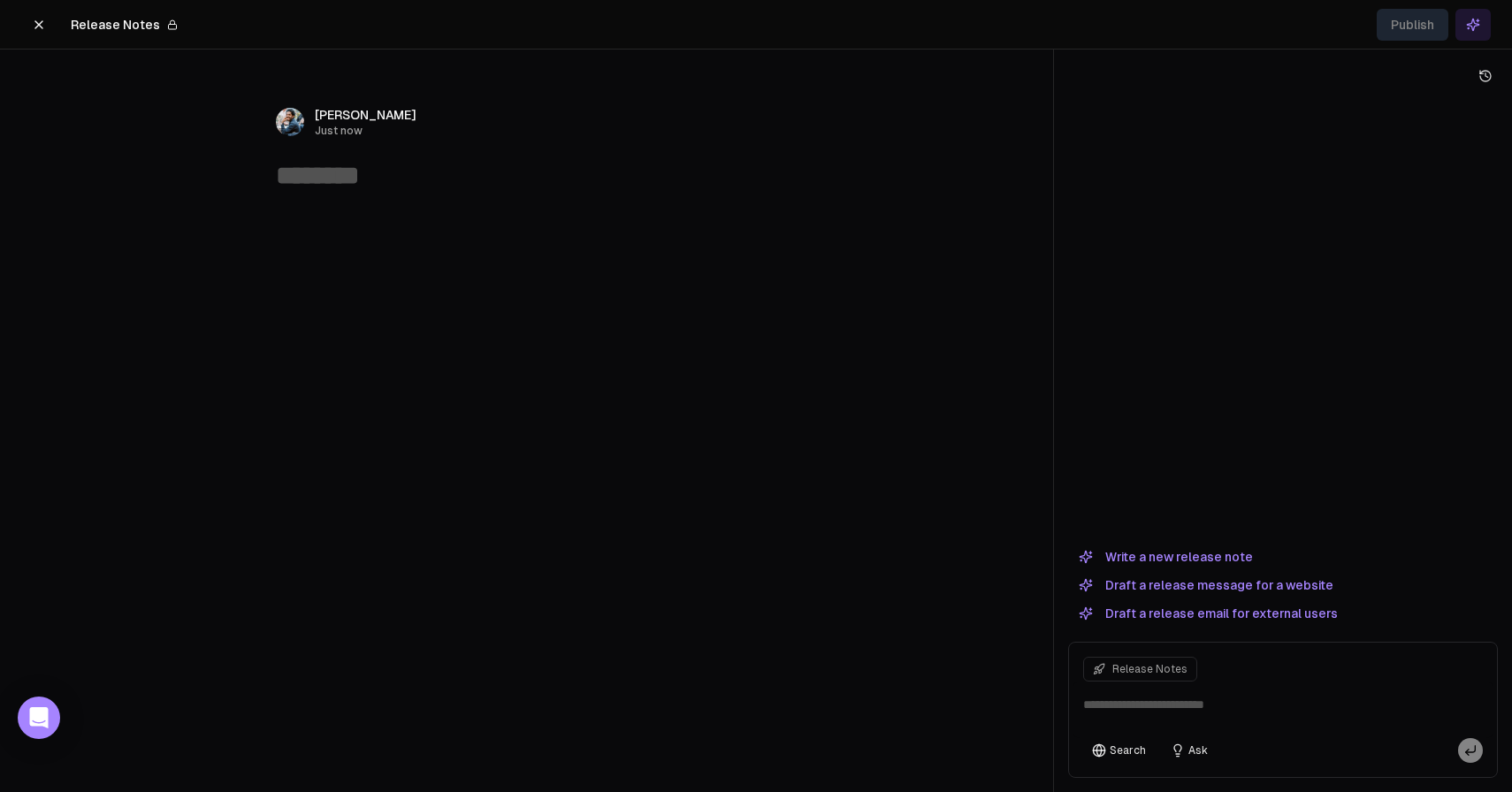
click at [372, 191] on textarea at bounding box center [526, 176] width 502 height 34
click at [320, 228] on div "﻿" at bounding box center [526, 226] width 502 height 26
click at [262, 227] on button "button" at bounding box center [264, 226] width 16 height 21
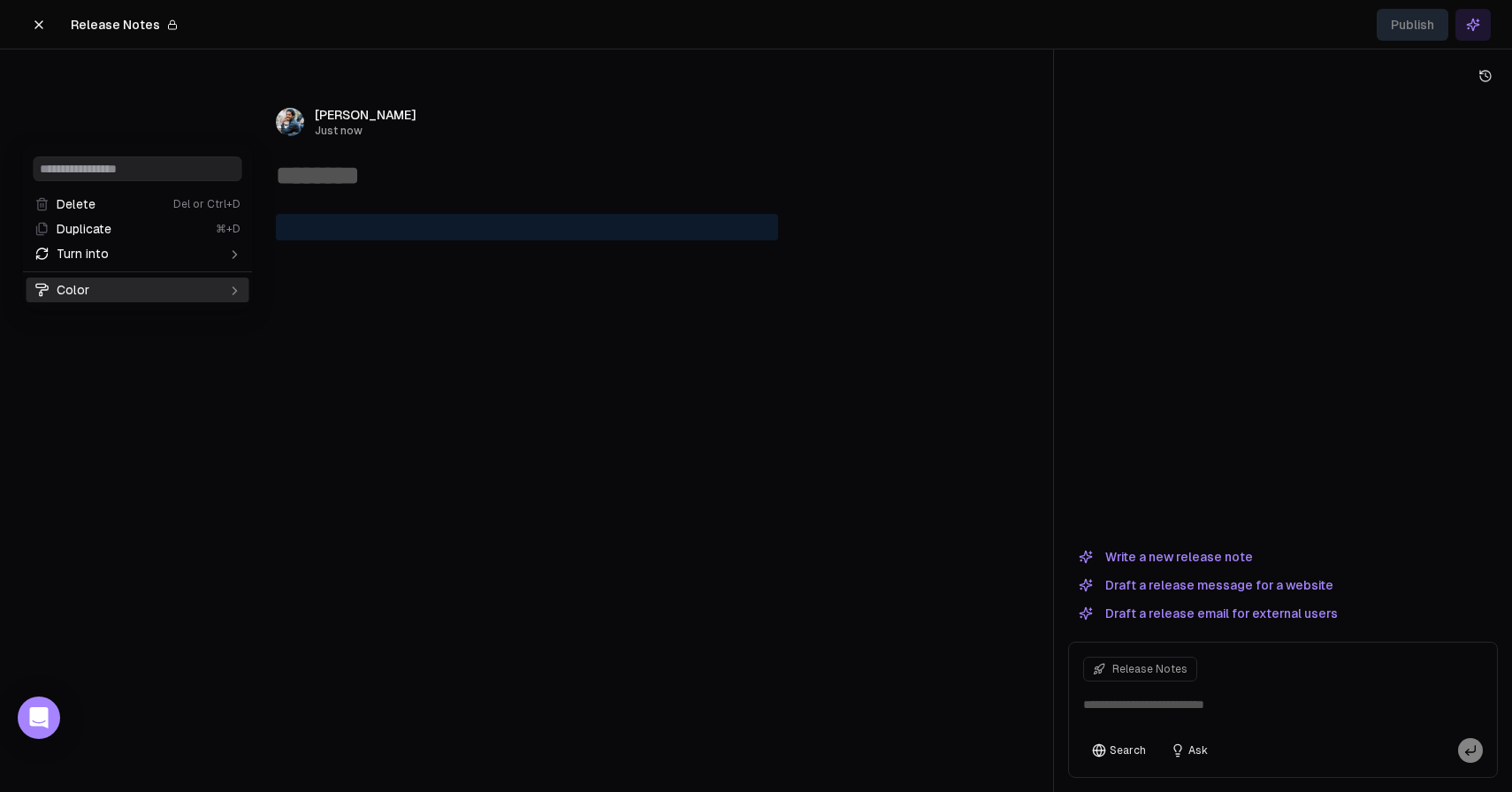
click at [504, 393] on div "﻿" at bounding box center [526, 347] width 679 height 297
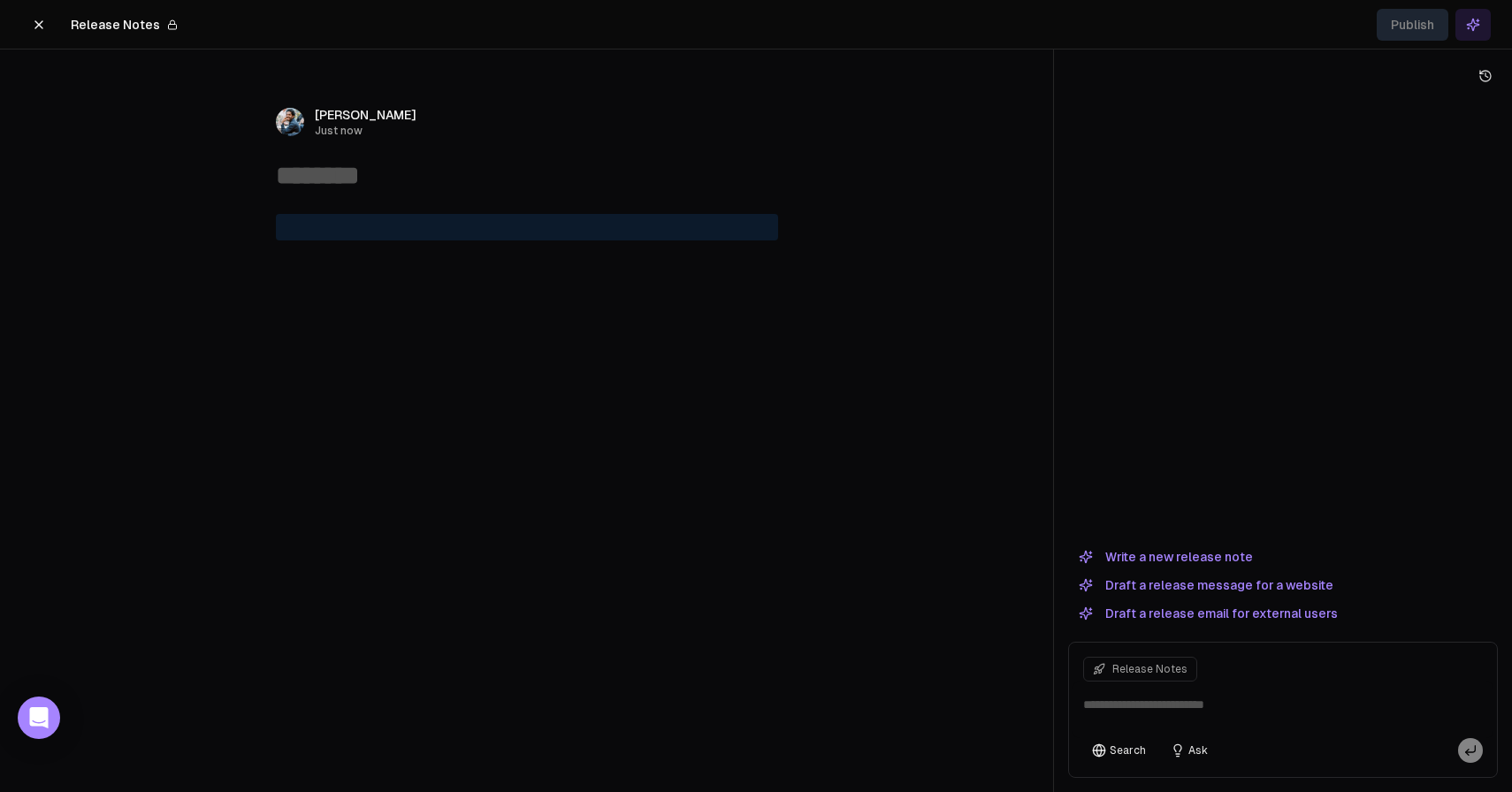
click at [370, 173] on textarea at bounding box center [526, 176] width 502 height 34
click at [1222, 561] on button "Write a new release note" at bounding box center [1165, 557] width 195 height 21
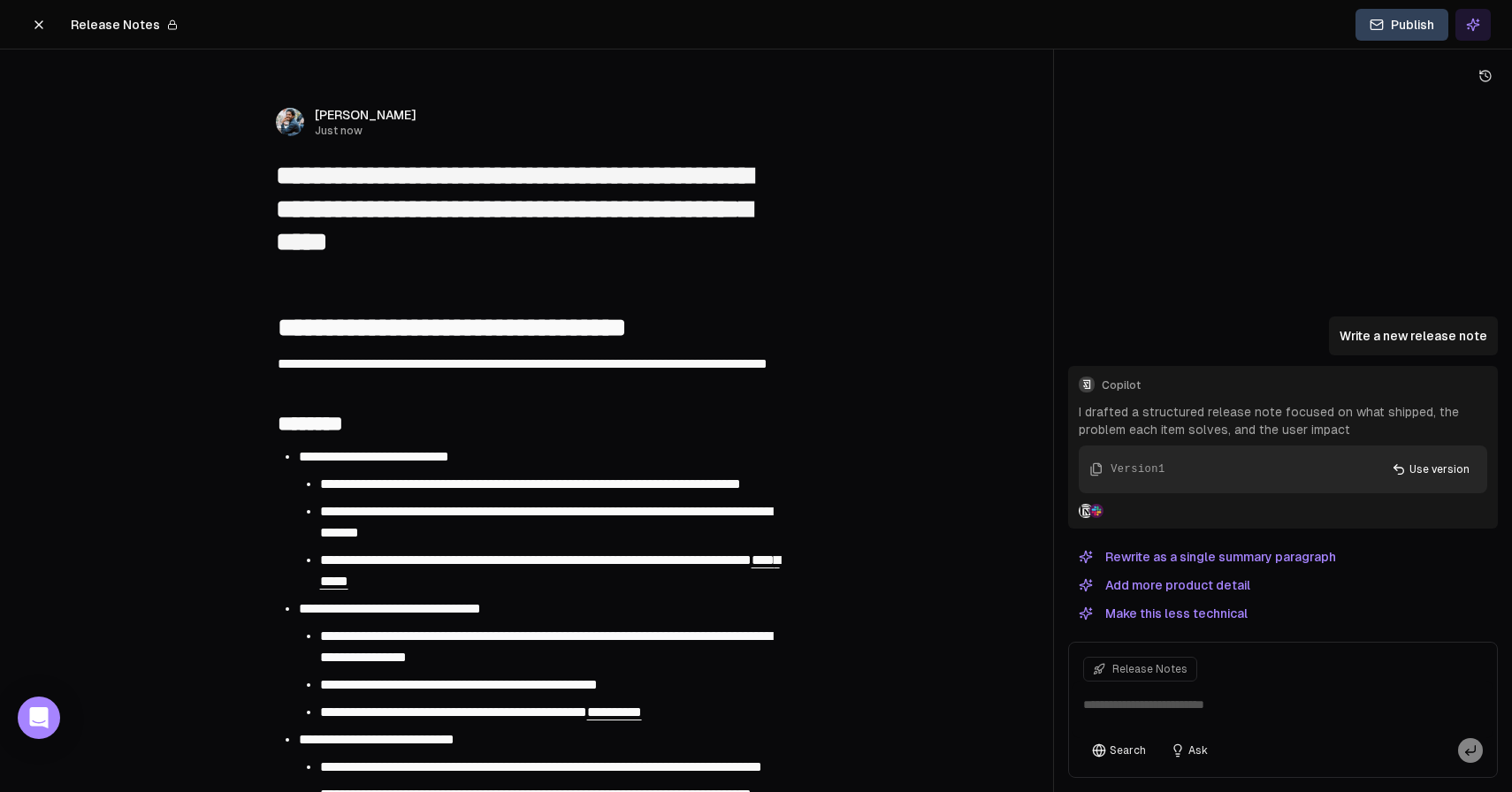
type textarea "**********"
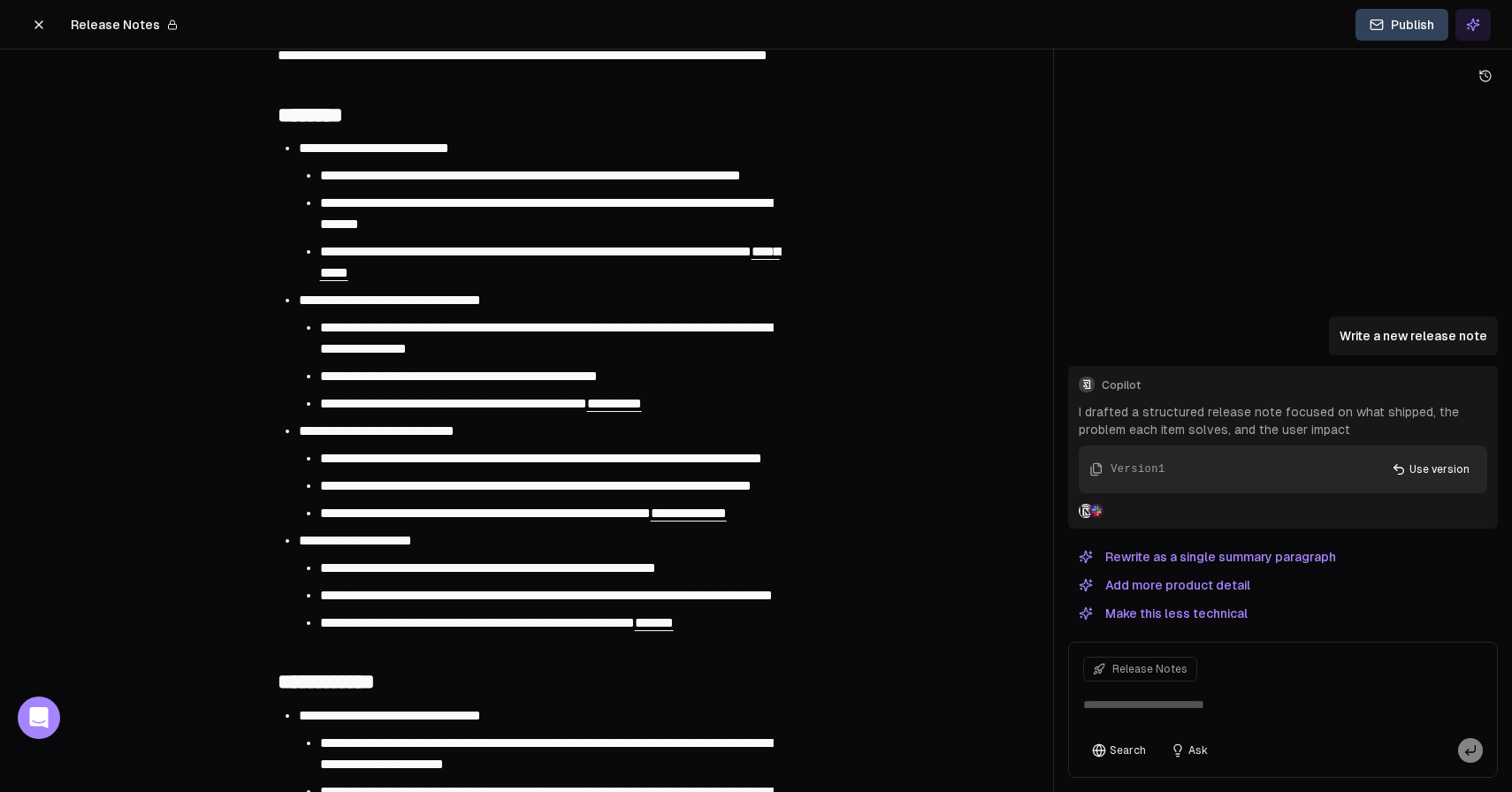
scroll to position [311, 0]
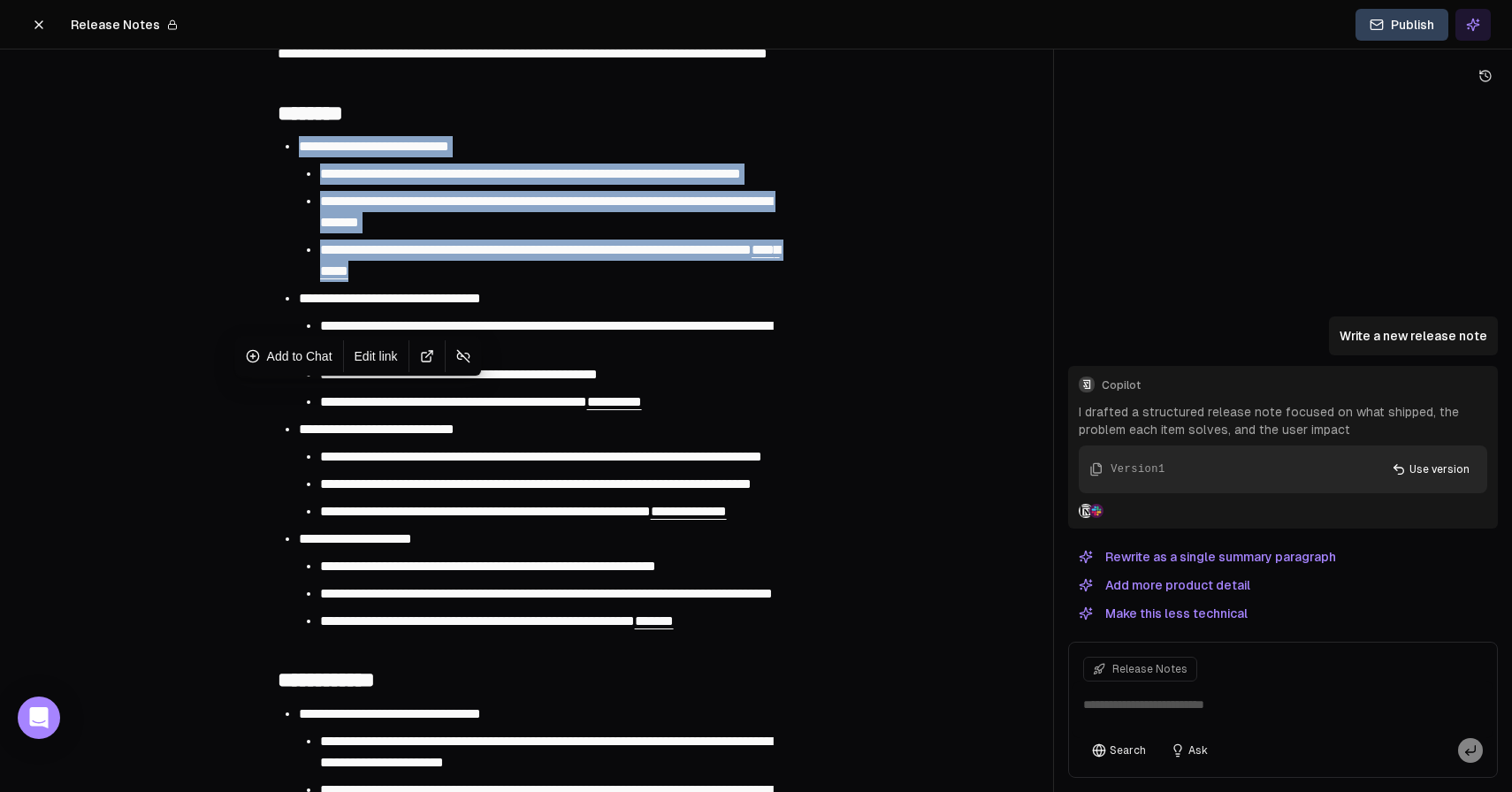
drag, startPoint x: 502, startPoint y: 309, endPoint x: 299, endPoint y: 172, distance: 244.9
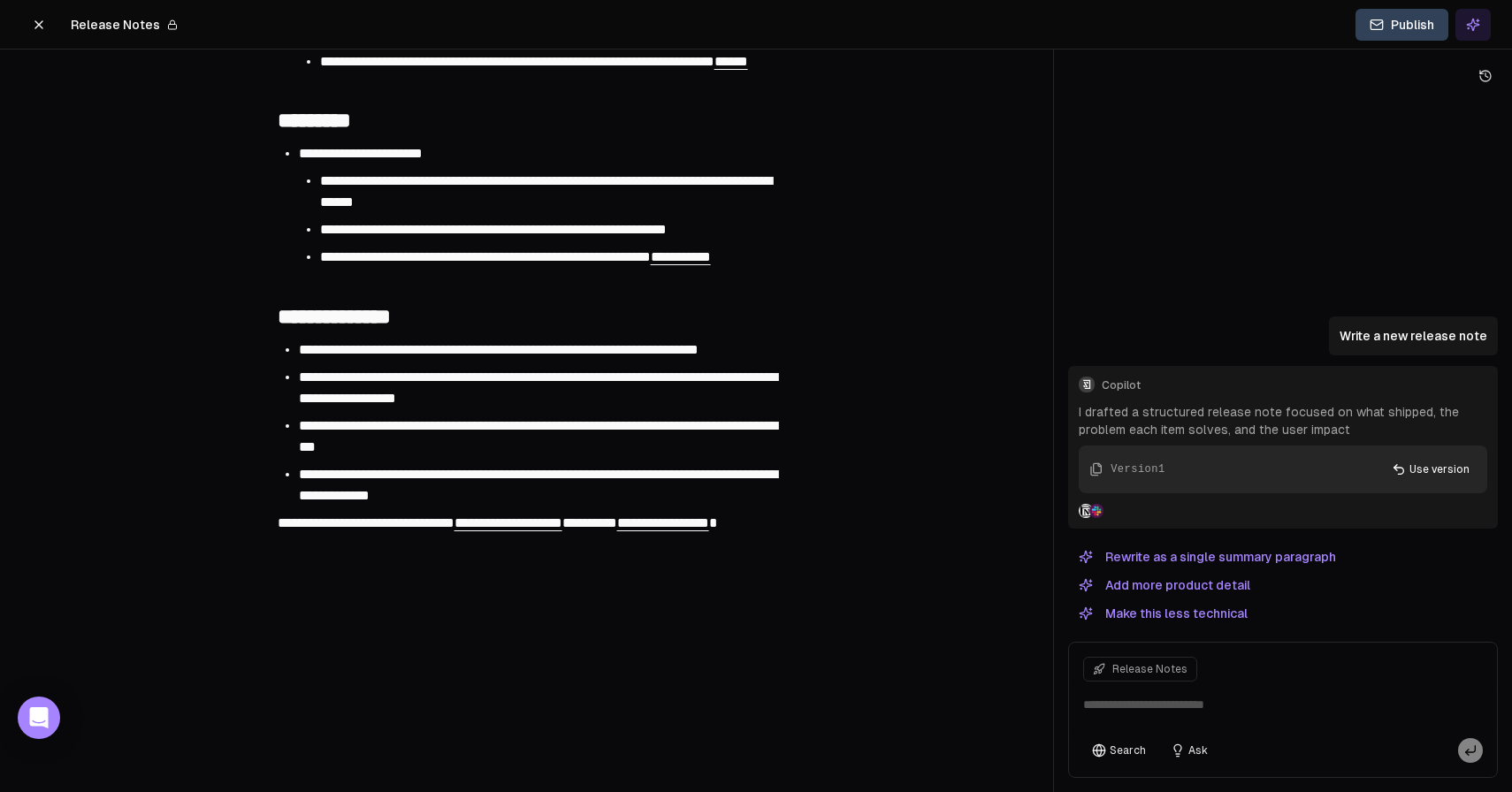
scroll to position [1505, 0]
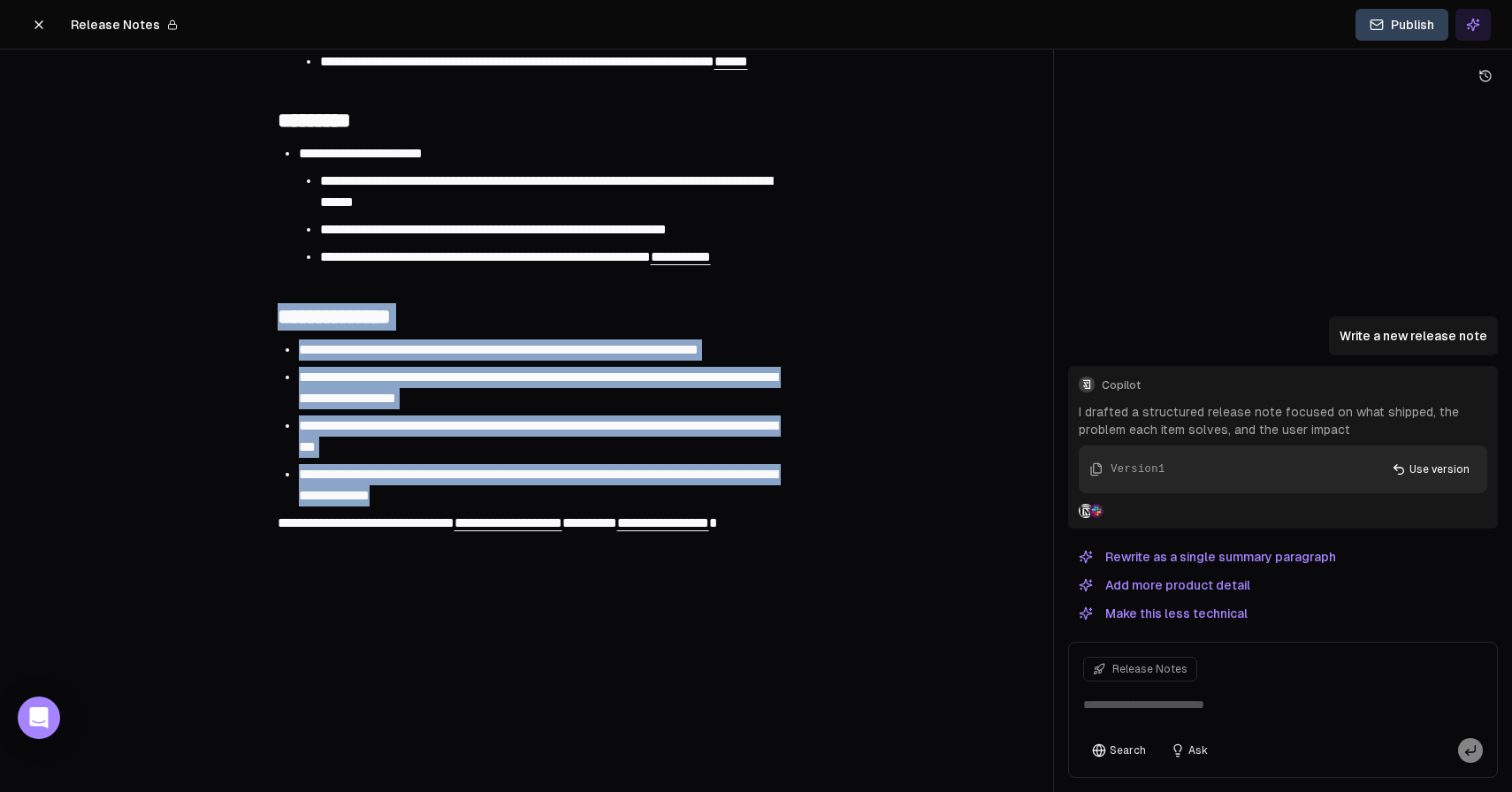
drag, startPoint x: 509, startPoint y: 623, endPoint x: 274, endPoint y: 416, distance: 313.2
click at [271, 459] on span "Add to Chat" at bounding box center [289, 468] width 65 height 17
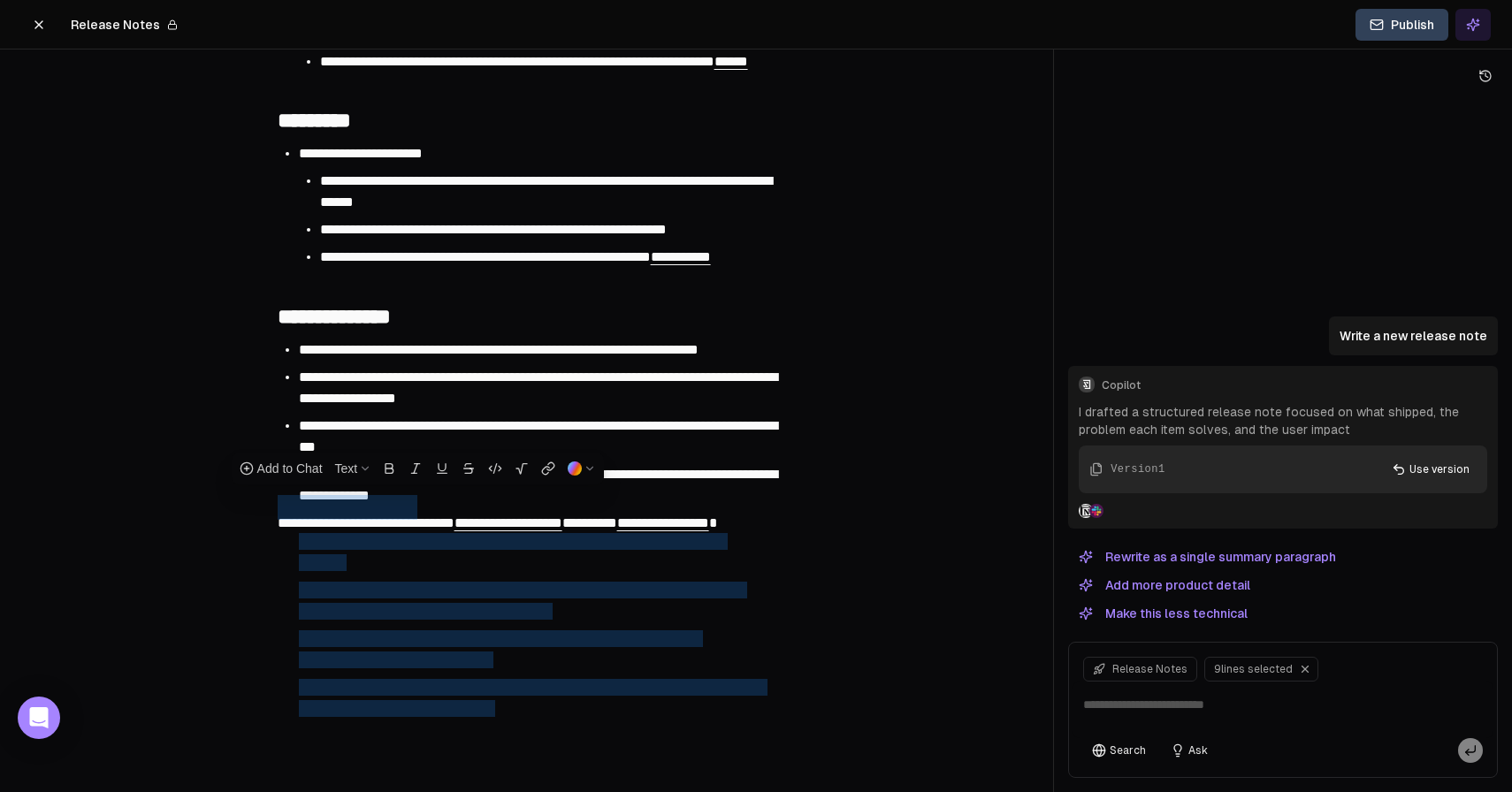
click at [1168, 701] on textarea at bounding box center [1282, 710] width 420 height 56
type textarea "**********"
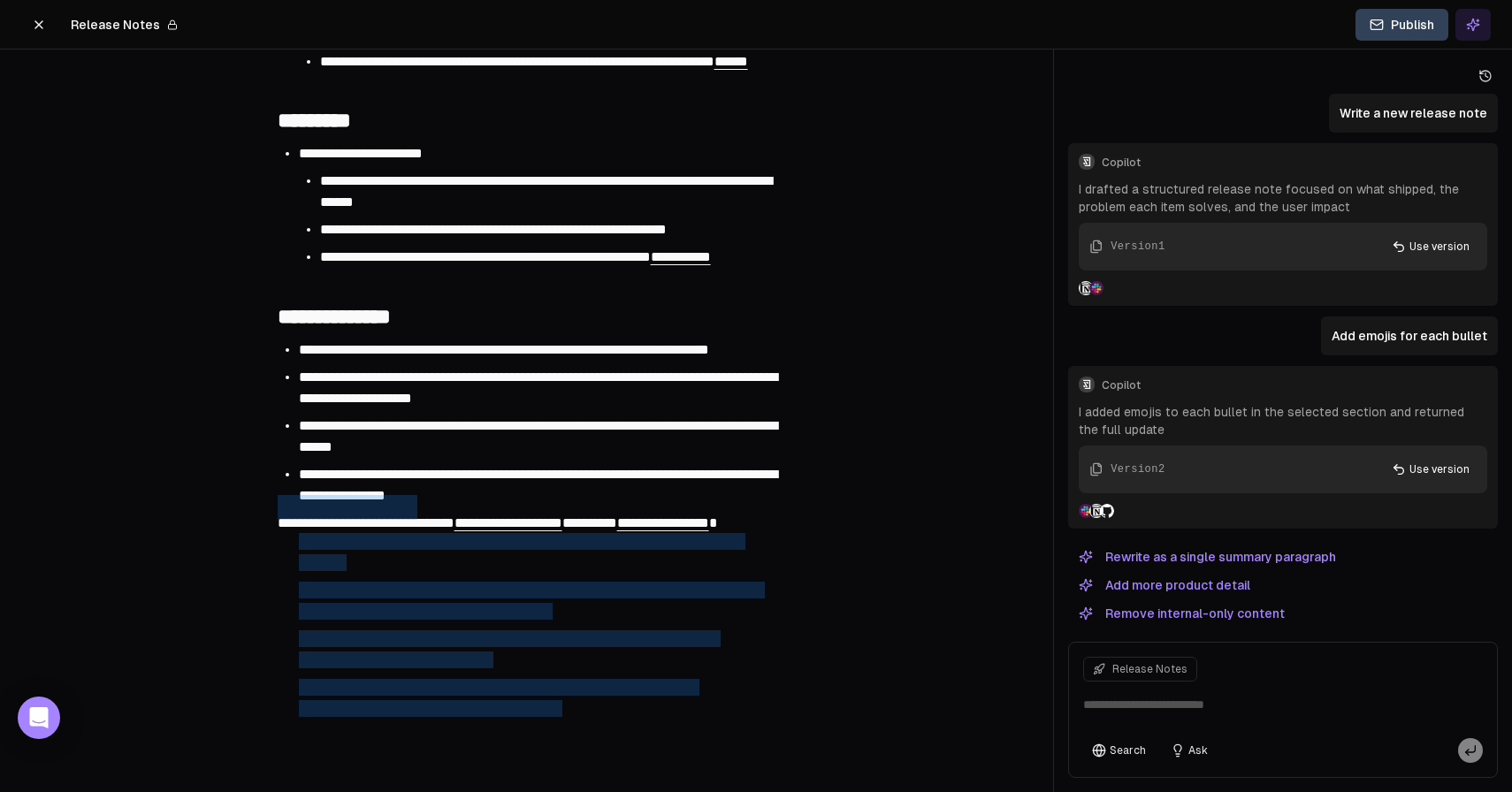
scroll to position [1552, 0]
click at [458, 360] on li "**********" at bounding box center [538, 350] width 478 height 21
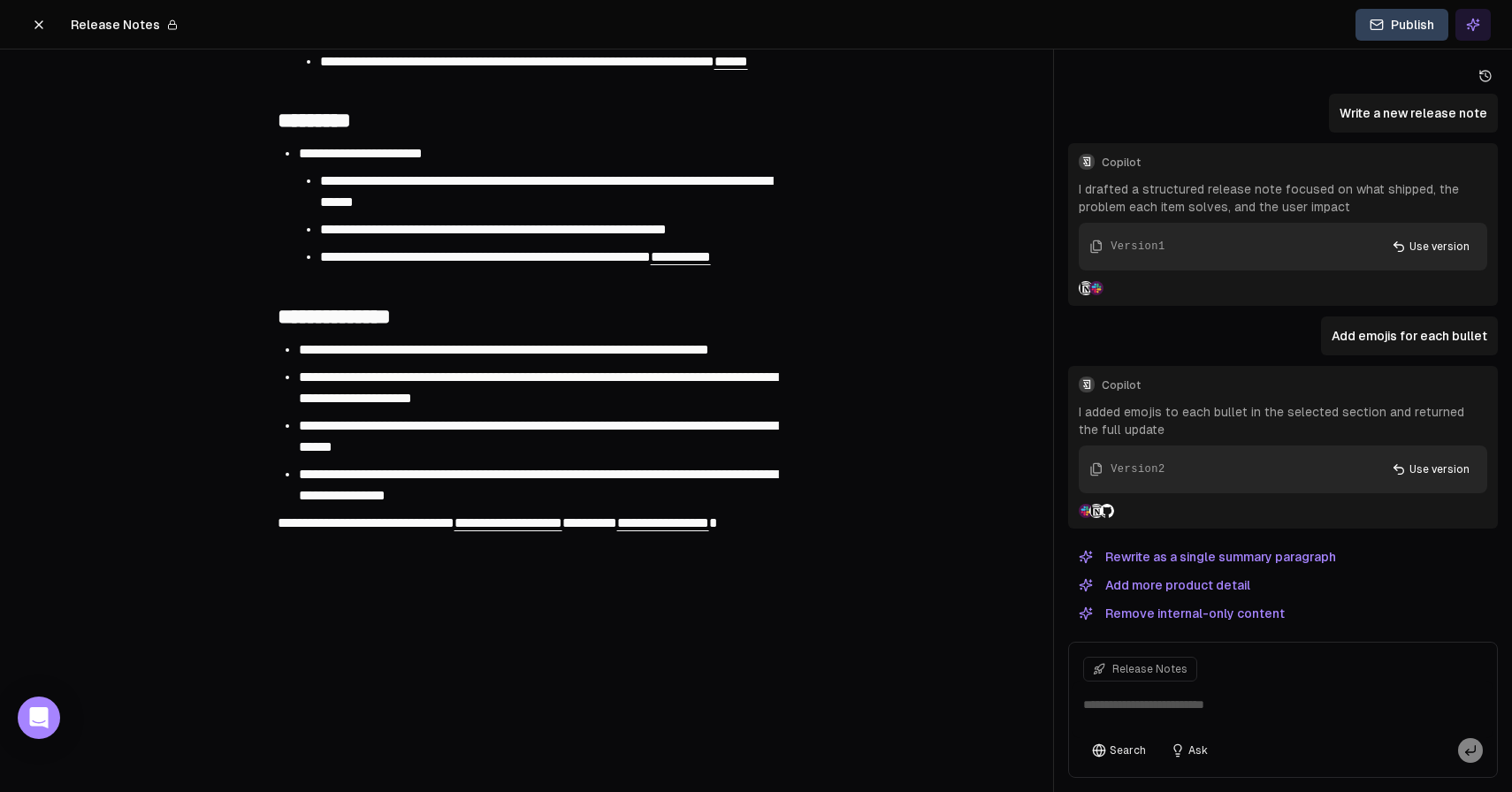
scroll to position [1425, 0]
click at [1432, 251] on button "Use version" at bounding box center [1430, 246] width 99 height 26
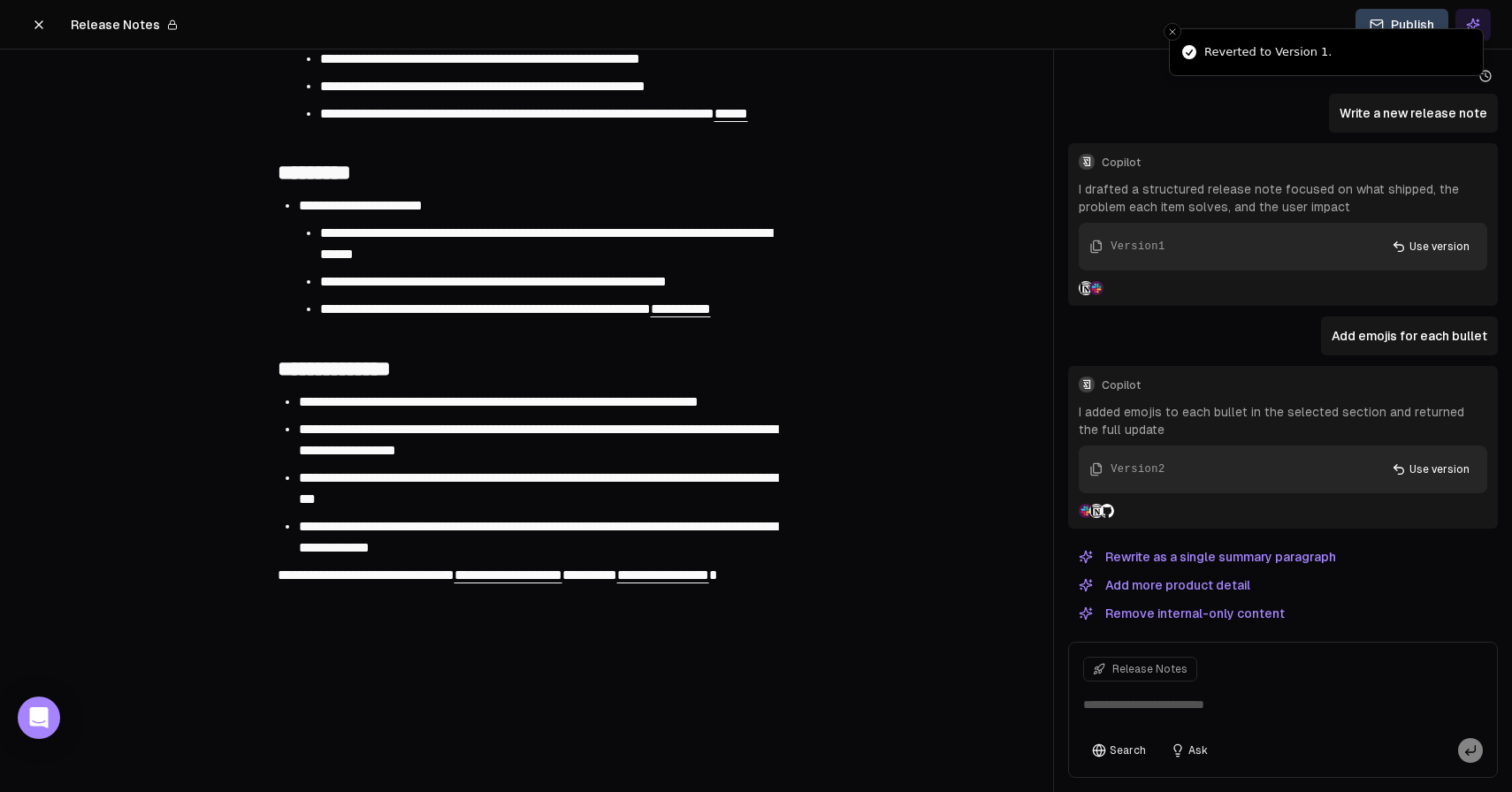
scroll to position [1316, 0]
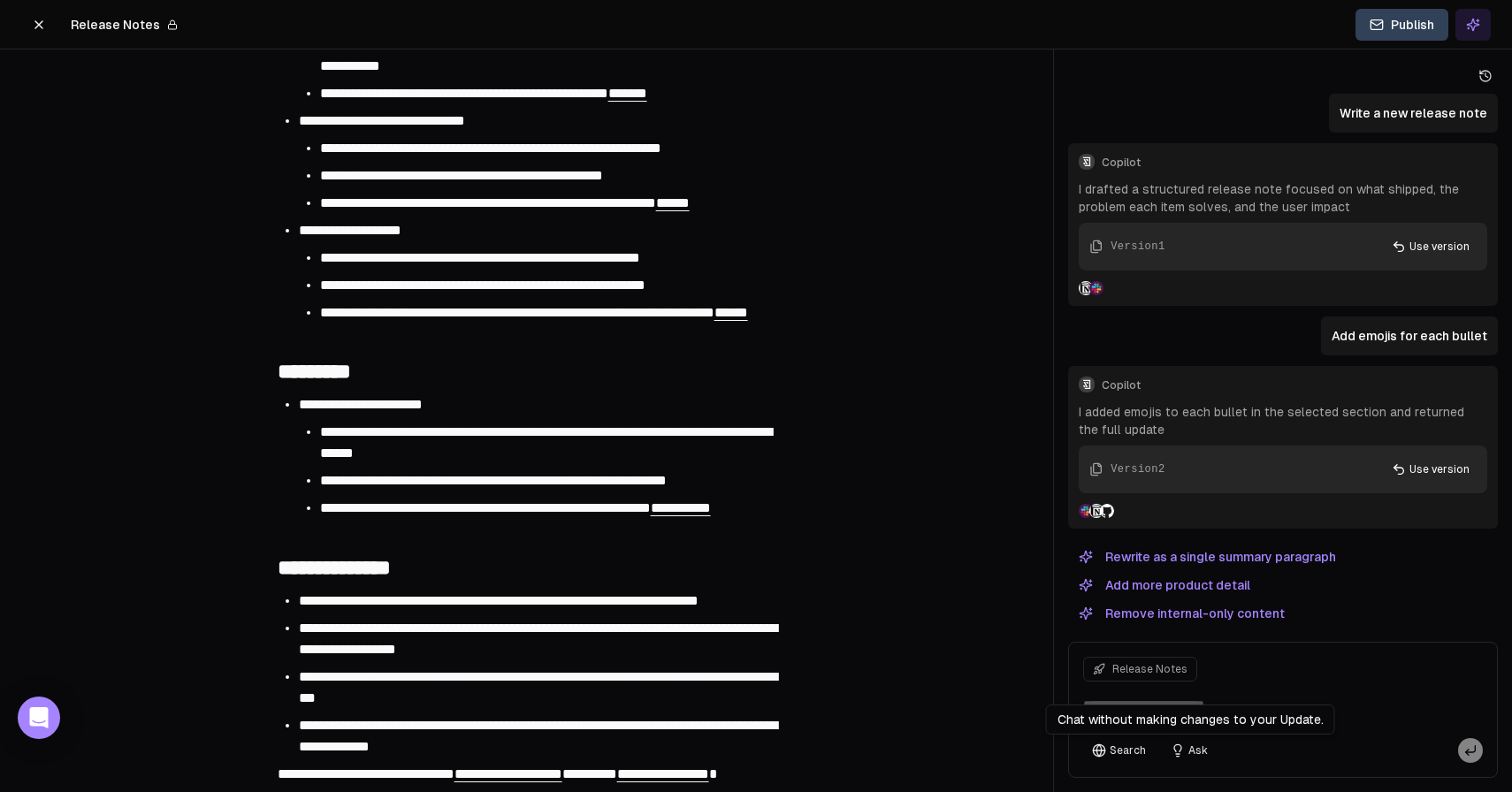
click at [1181, 751] on button "Ask" at bounding box center [1189, 749] width 54 height 24
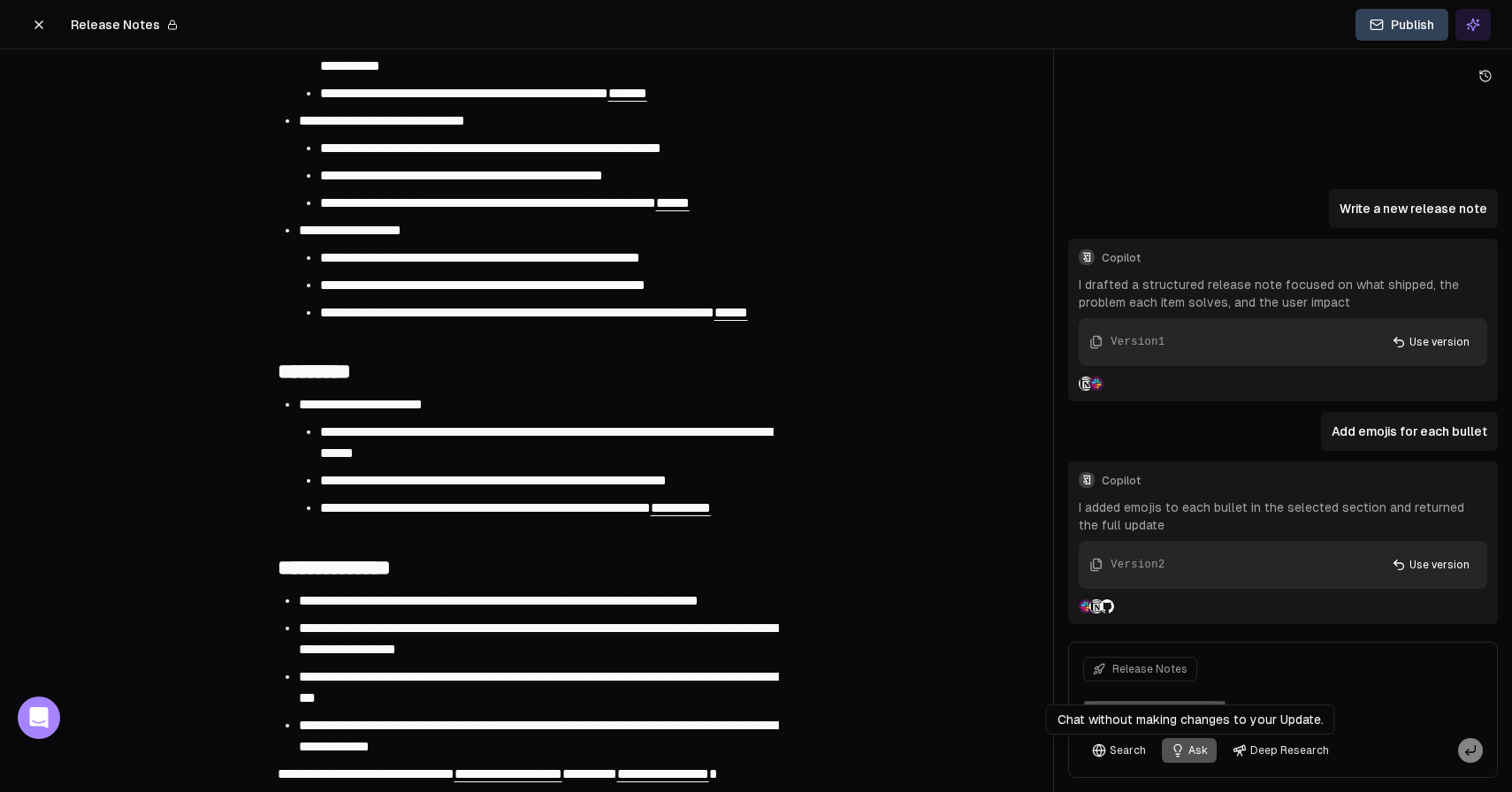
click at [1199, 751] on button "Ask" at bounding box center [1189, 749] width 54 height 24
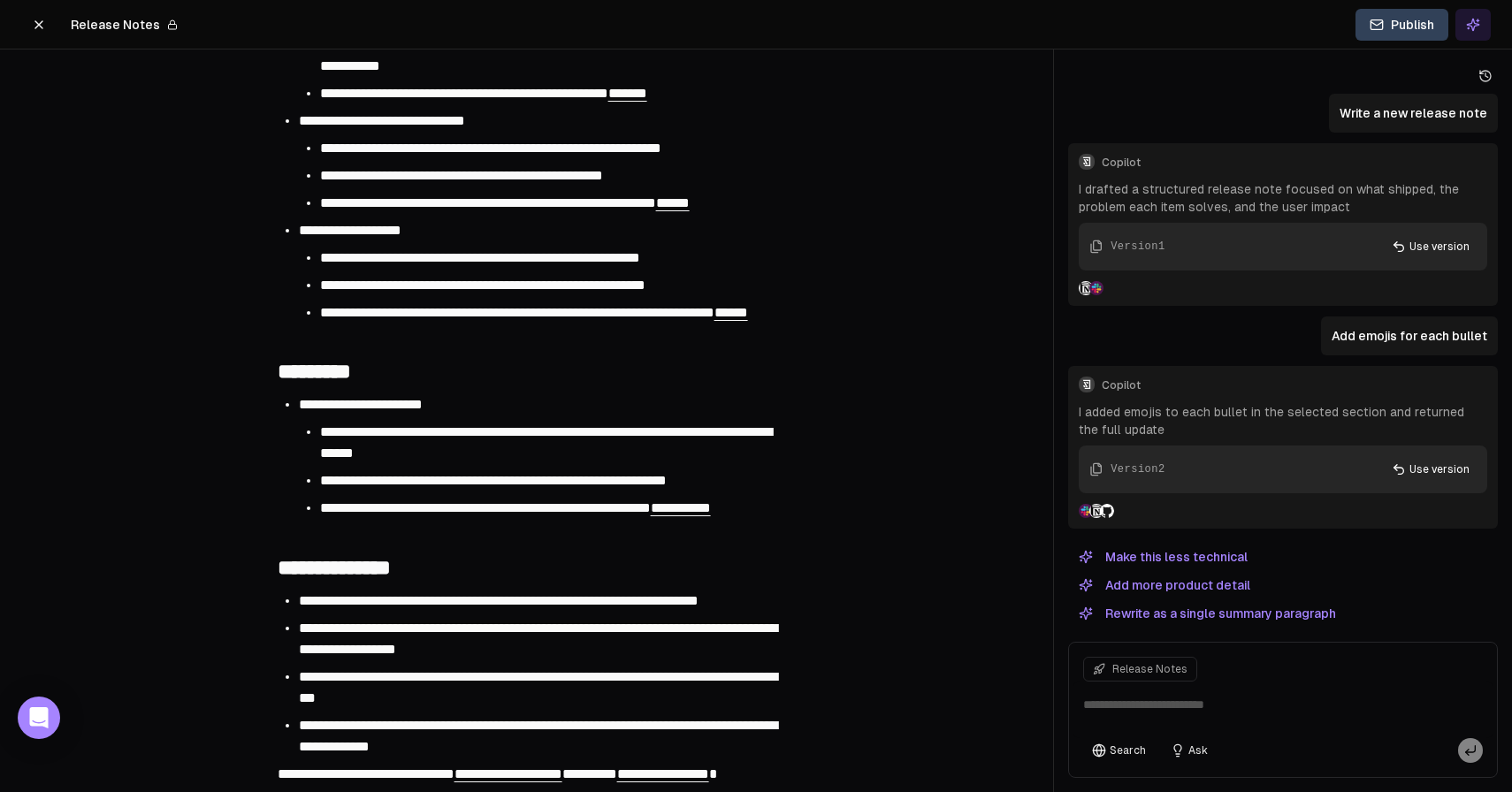
click at [1383, 34] on button "Publish" at bounding box center [1402, 24] width 93 height 32
